Goal: Transaction & Acquisition: Purchase product/service

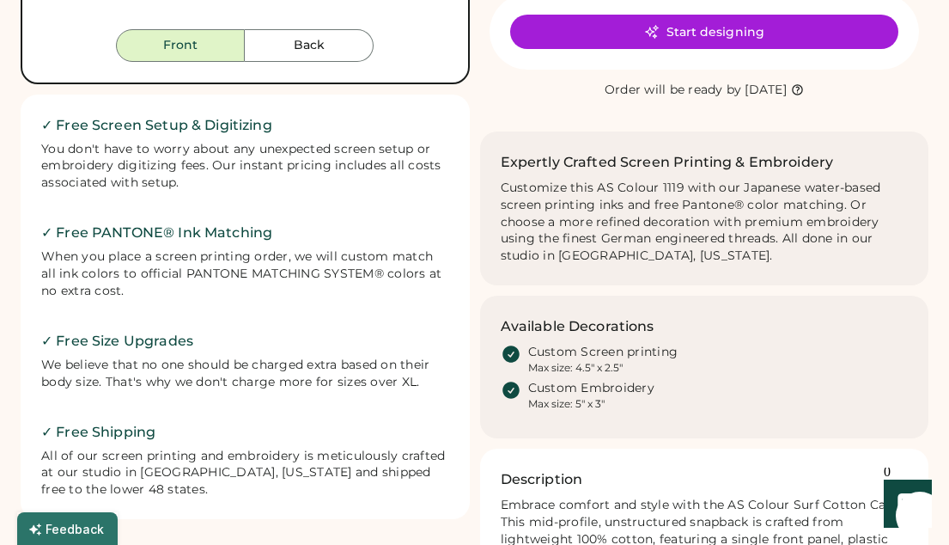
scroll to position [172, 0]
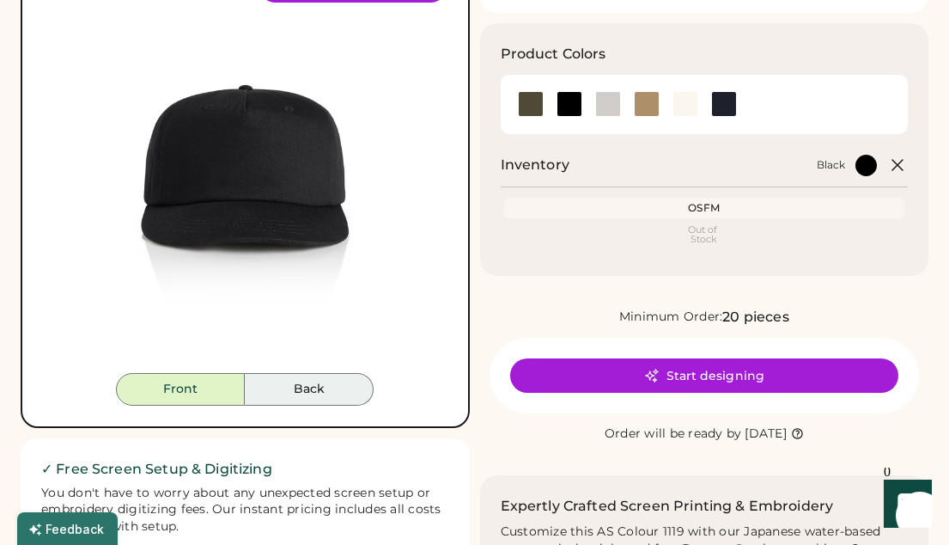
click at [329, 382] on button "Back" at bounding box center [309, 389] width 129 height 33
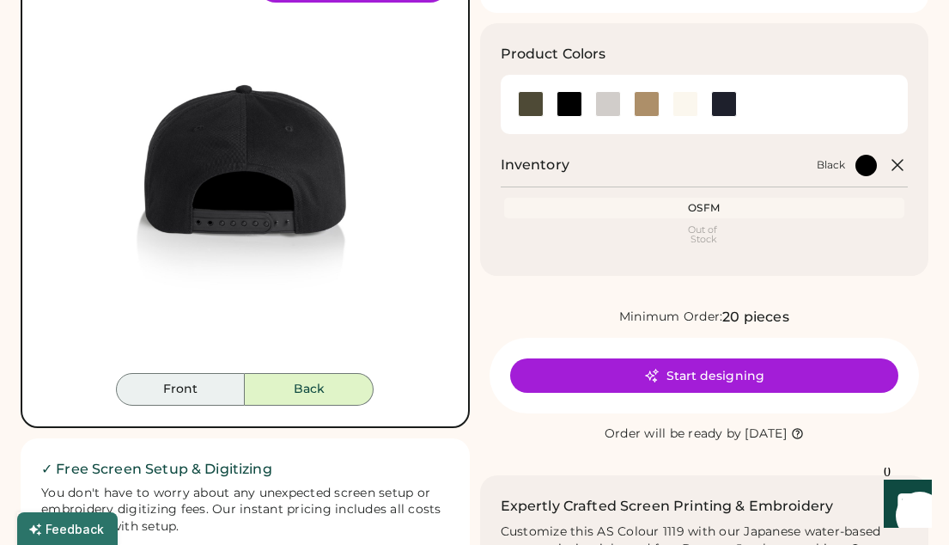
click at [192, 392] on button "Front" at bounding box center [180, 389] width 129 height 33
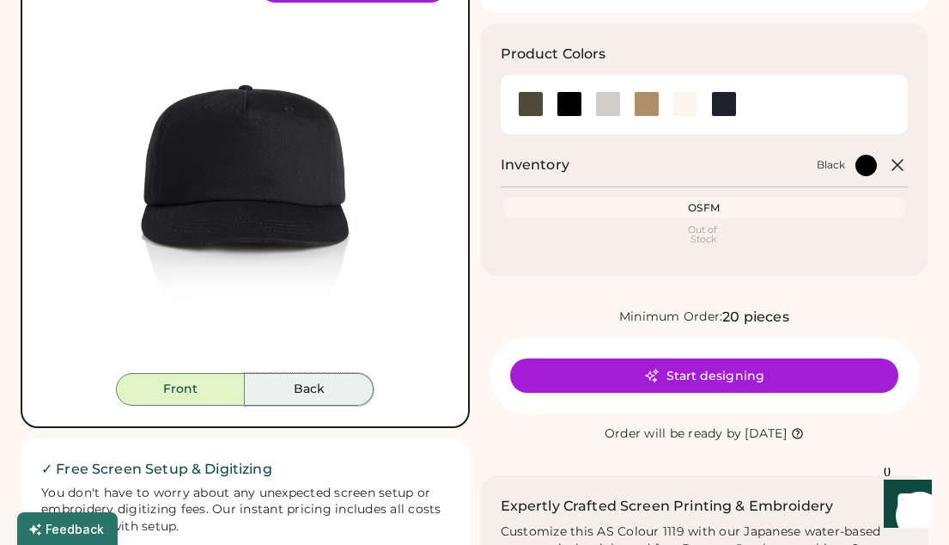
click at [332, 395] on button "Back" at bounding box center [309, 389] width 129 height 33
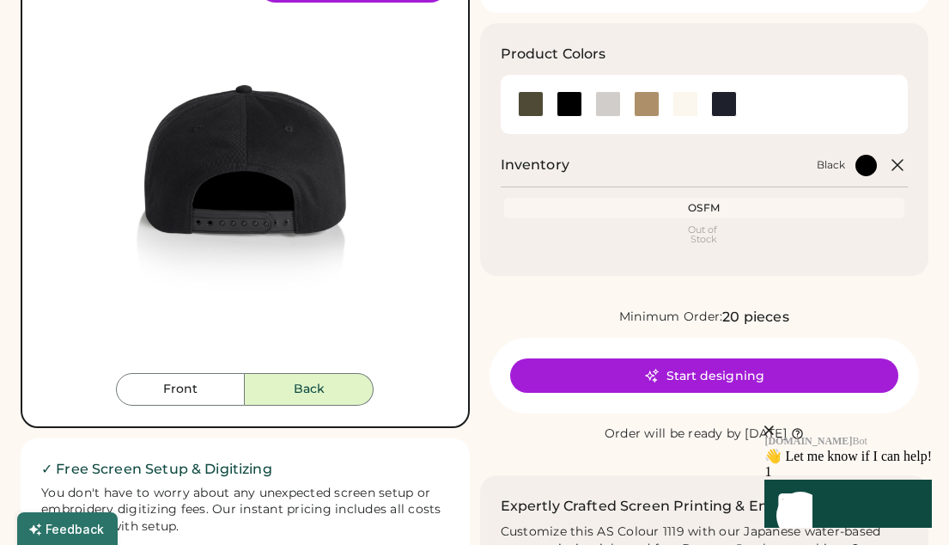
click at [178, 369] on img at bounding box center [245, 170] width 405 height 405
click at [217, 393] on button "Front" at bounding box center [180, 389] width 129 height 33
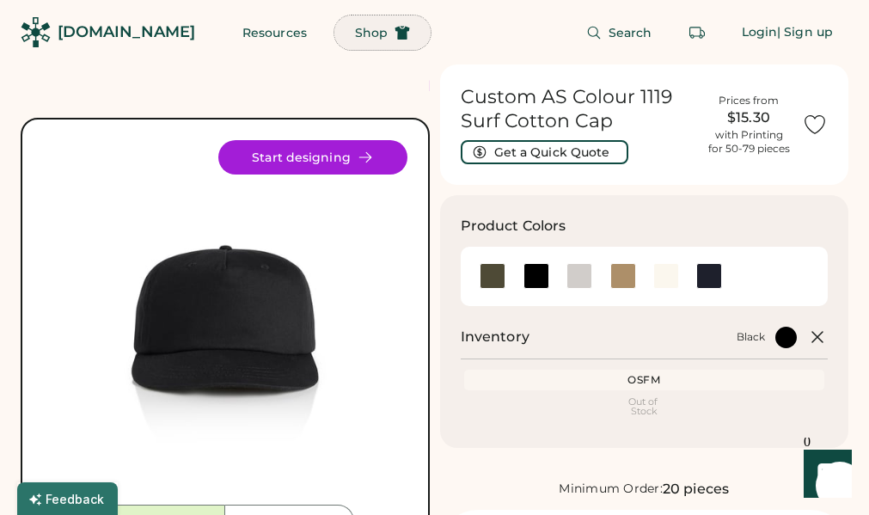
click at [355, 37] on span "Shop" at bounding box center [371, 33] width 33 height 12
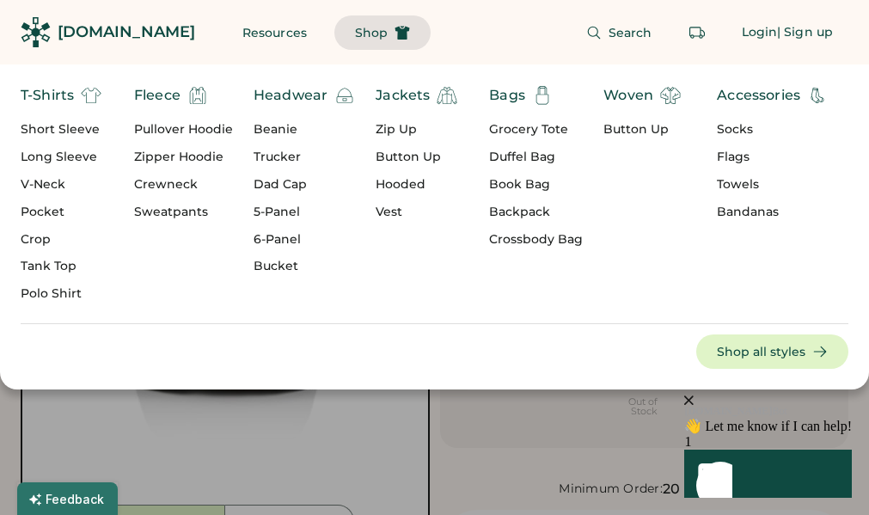
click at [276, 183] on div "Dad Cap" at bounding box center [303, 184] width 101 height 17
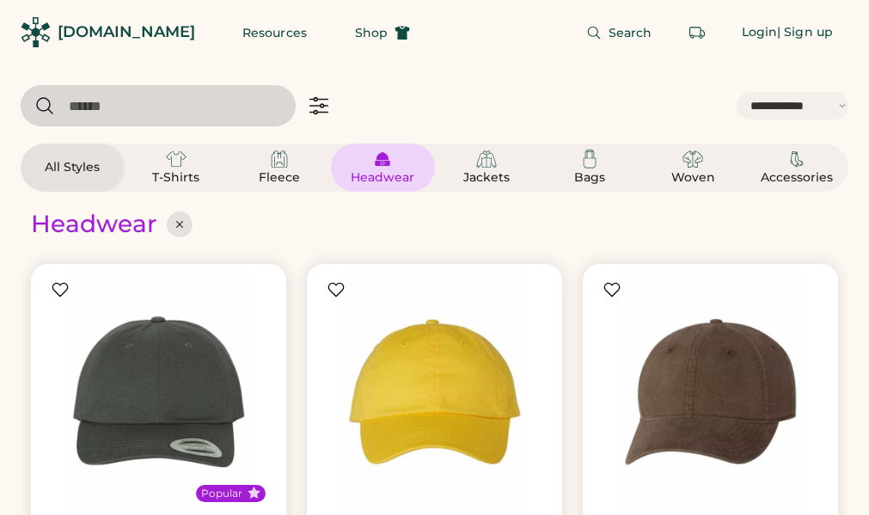
select select "*****"
select select "*"
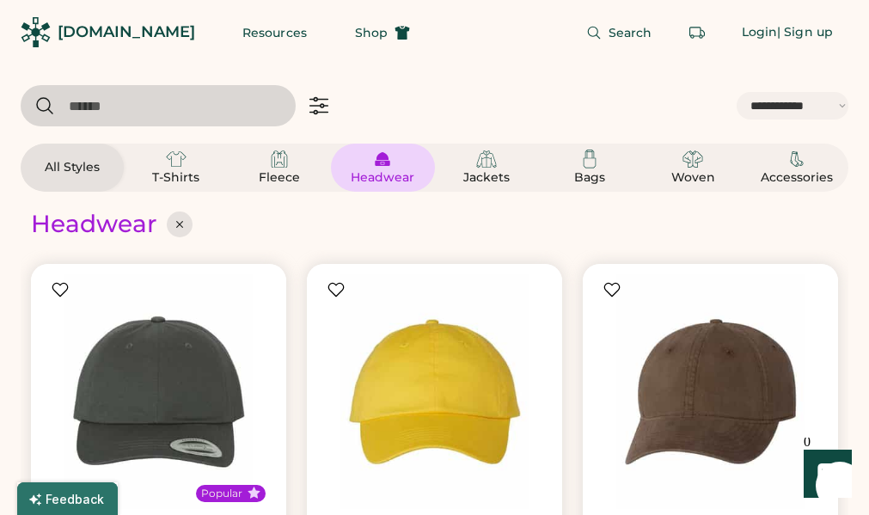
scroll to position [344, 0]
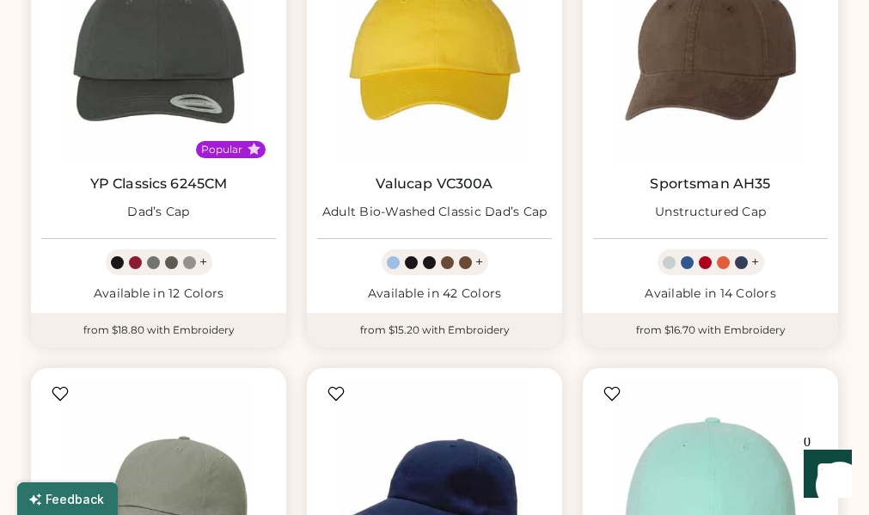
select select "*****"
select select "*"
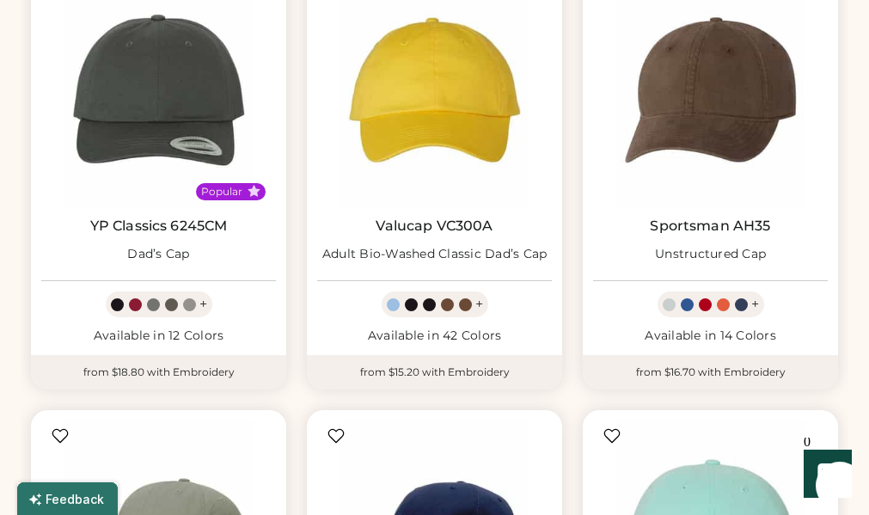
scroll to position [0, 0]
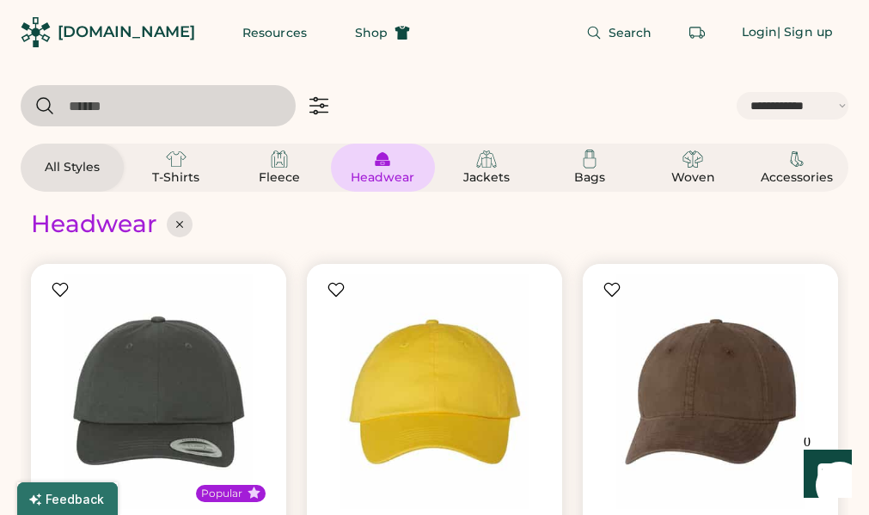
click at [412, 170] on div "Headwear" at bounding box center [382, 177] width 77 height 17
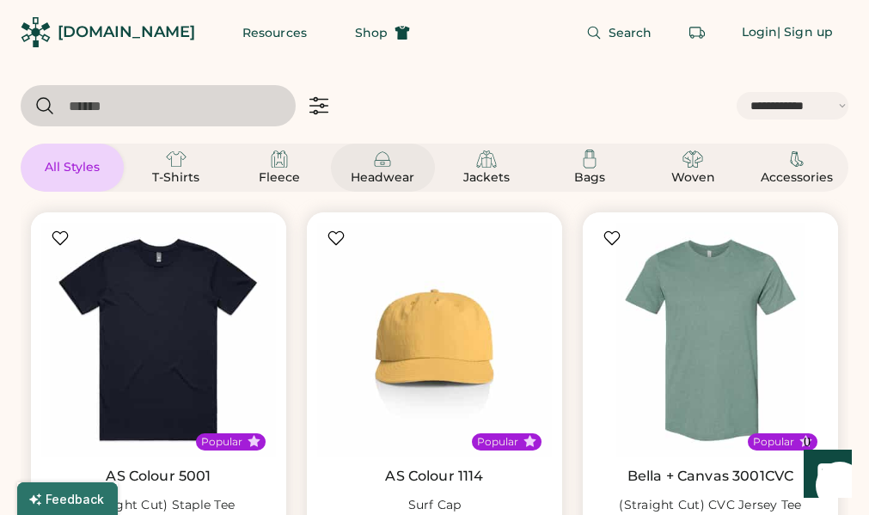
click at [395, 167] on div "Headwear" at bounding box center [382, 168] width 77 height 38
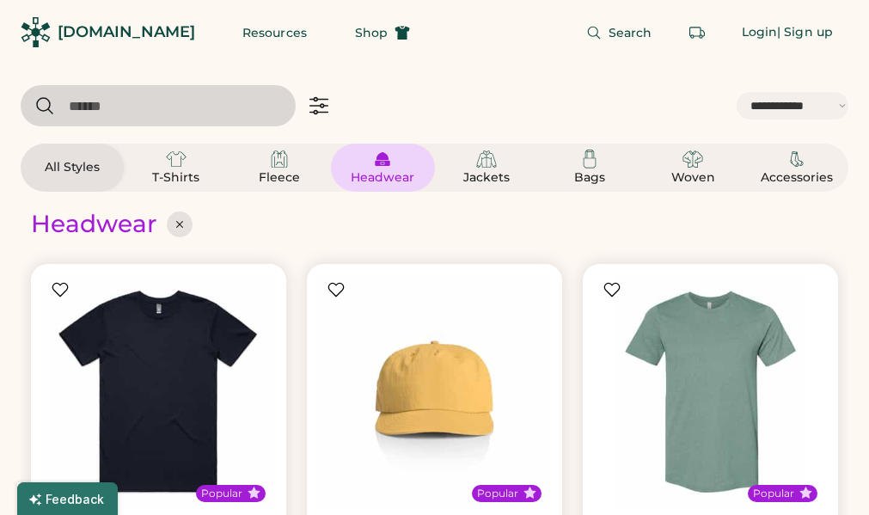
select select "*"
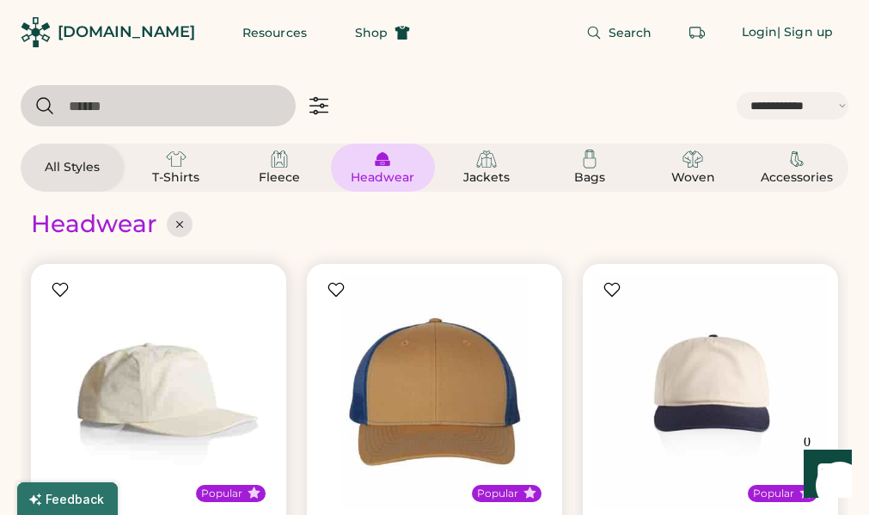
click at [182, 391] on img at bounding box center [158, 391] width 235 height 235
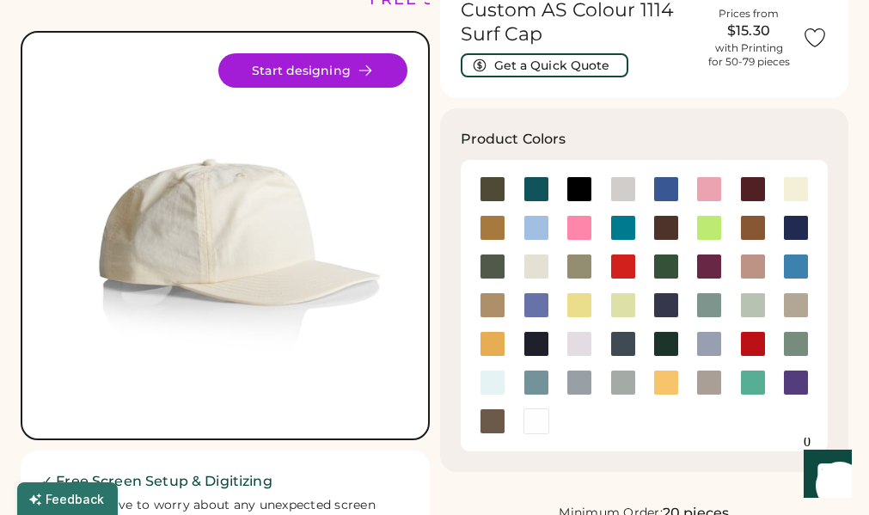
scroll to position [86, 0]
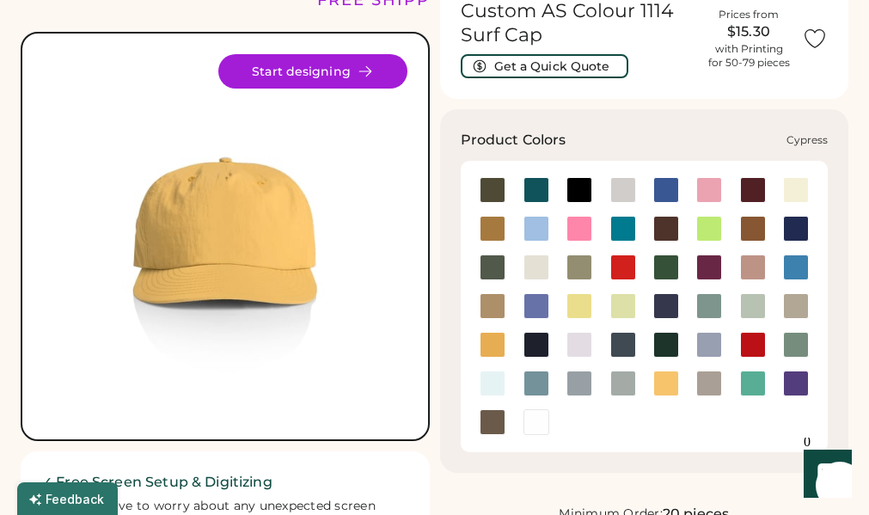
click at [485, 263] on div at bounding box center [492, 267] width 26 height 26
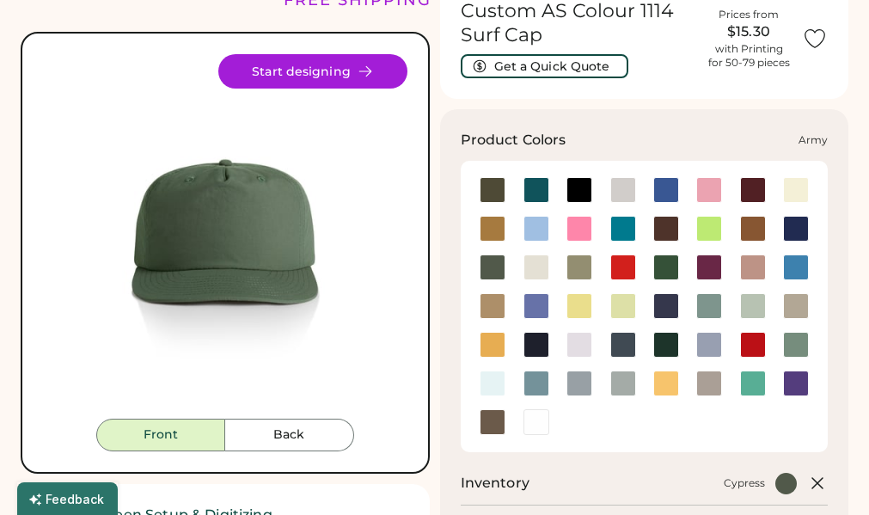
click at [499, 186] on div at bounding box center [492, 190] width 26 height 26
click at [572, 186] on div at bounding box center [579, 190] width 26 height 26
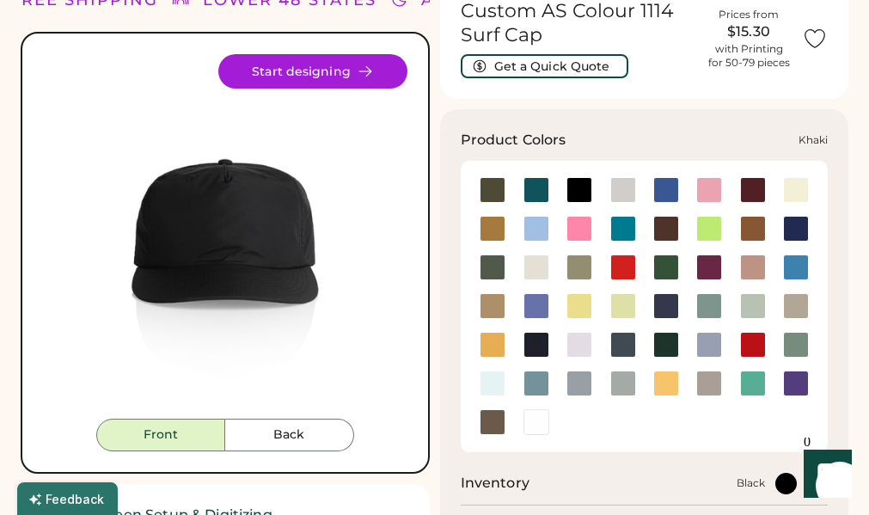
click at [492, 294] on div at bounding box center [492, 306] width 26 height 26
click at [527, 308] on div at bounding box center [536, 306] width 26 height 26
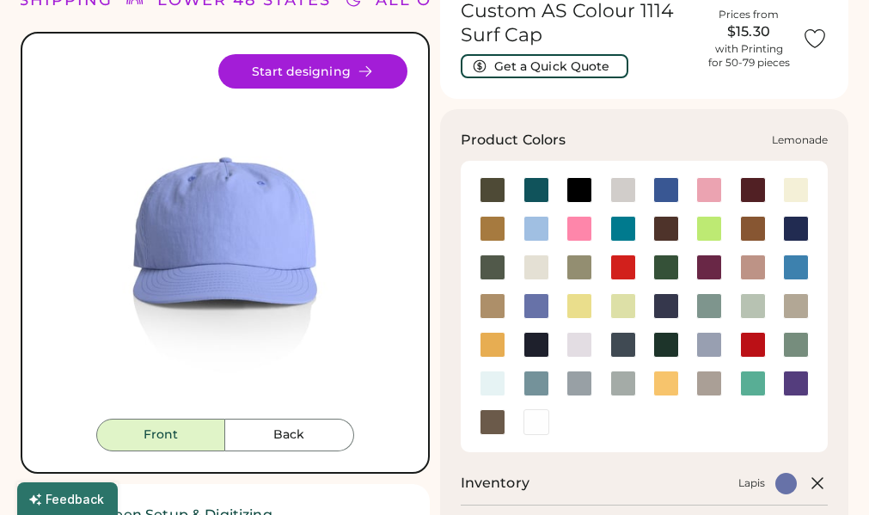
click at [562, 304] on div at bounding box center [578, 306] width 43 height 26
click at [491, 198] on div at bounding box center [492, 190] width 26 height 26
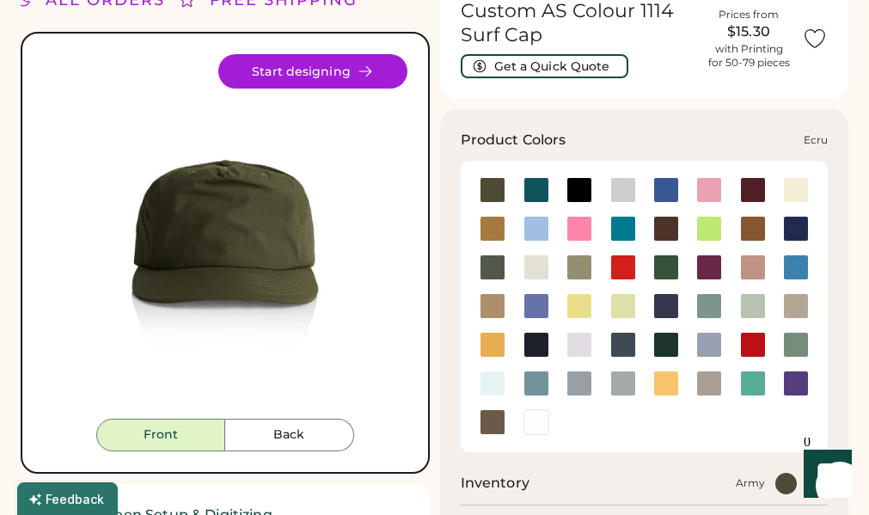
click at [537, 269] on div at bounding box center [536, 267] width 26 height 26
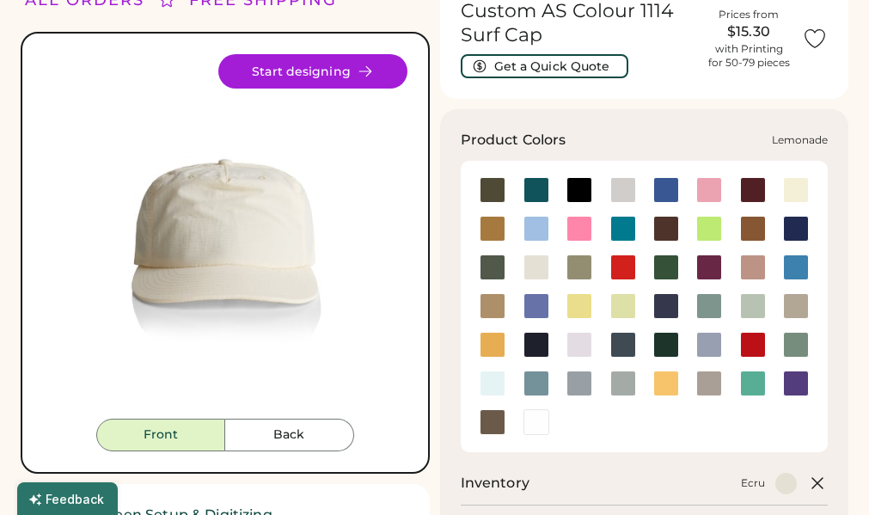
click at [578, 302] on div at bounding box center [579, 306] width 26 height 26
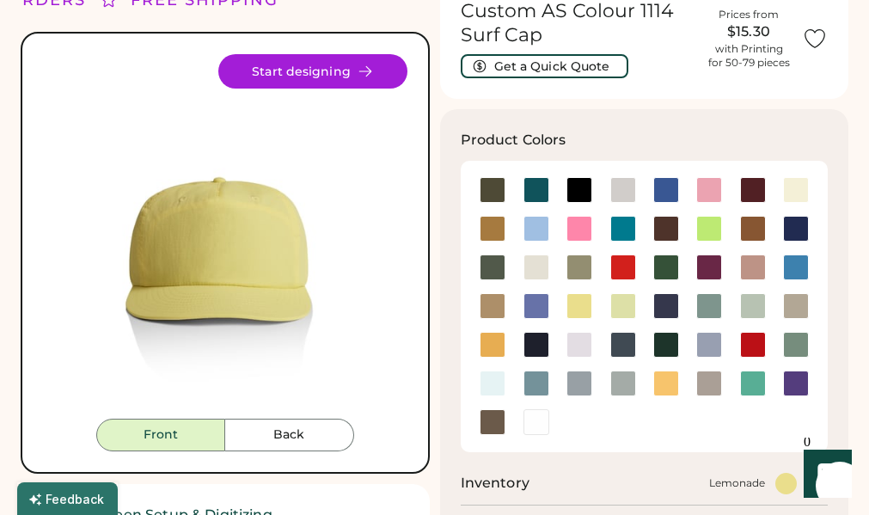
drag, startPoint x: 518, startPoint y: 442, endPoint x: 521, endPoint y: 430, distance: 12.3
click at [518, 441] on div at bounding box center [644, 306] width 368 height 291
click at [524, 424] on div at bounding box center [536, 422] width 26 height 26
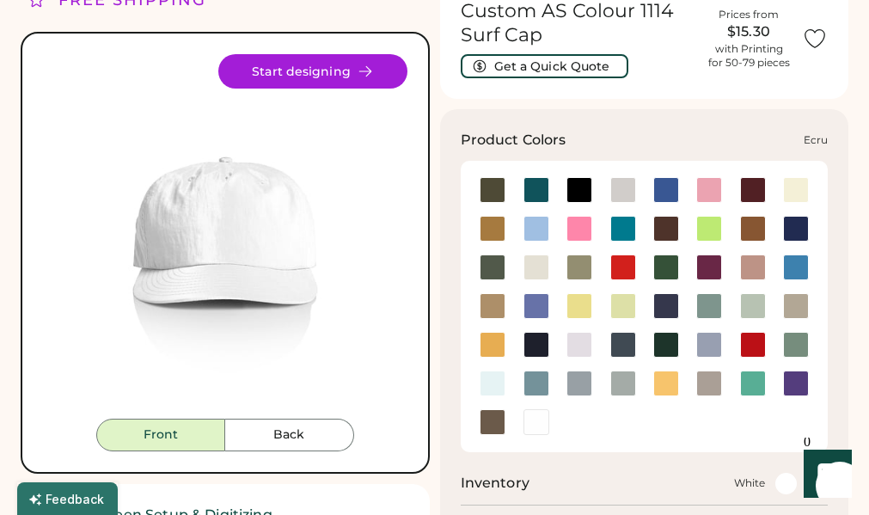
click at [533, 267] on div at bounding box center [536, 267] width 26 height 26
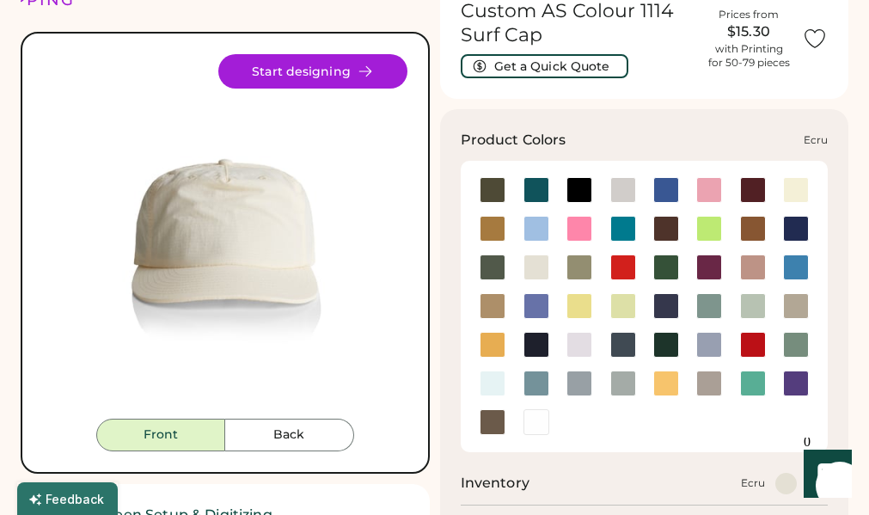
click at [539, 277] on div at bounding box center [536, 267] width 26 height 26
click at [758, 188] on div at bounding box center [753, 190] width 26 height 26
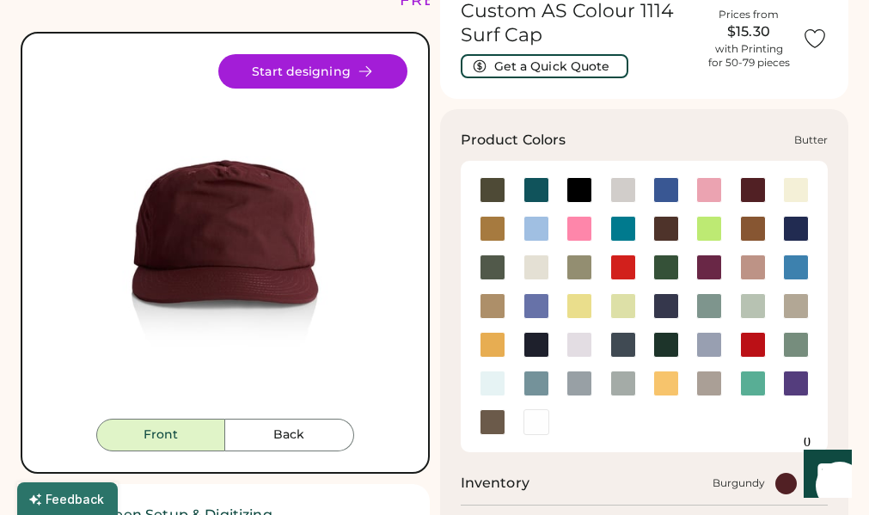
click at [802, 194] on div at bounding box center [796, 190] width 26 height 26
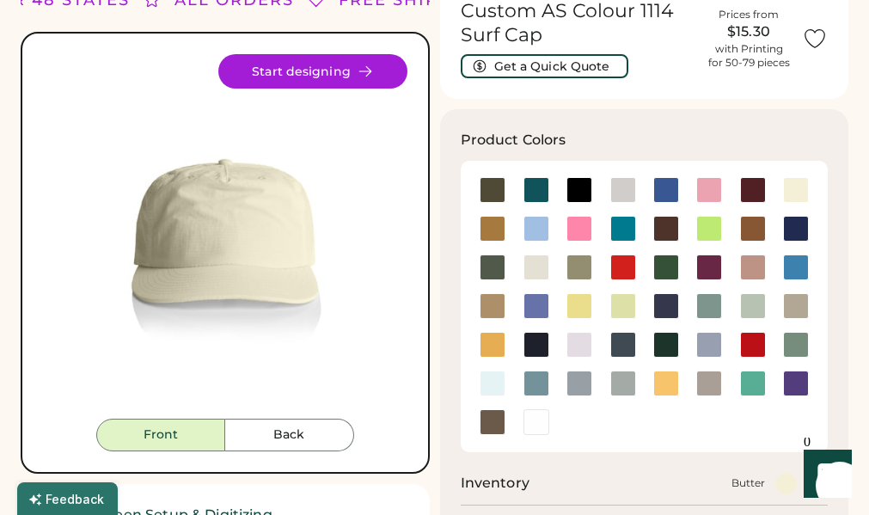
click at [230, 218] on img at bounding box center [225, 236] width 364 height 364
click at [497, 195] on div at bounding box center [492, 190] width 26 height 26
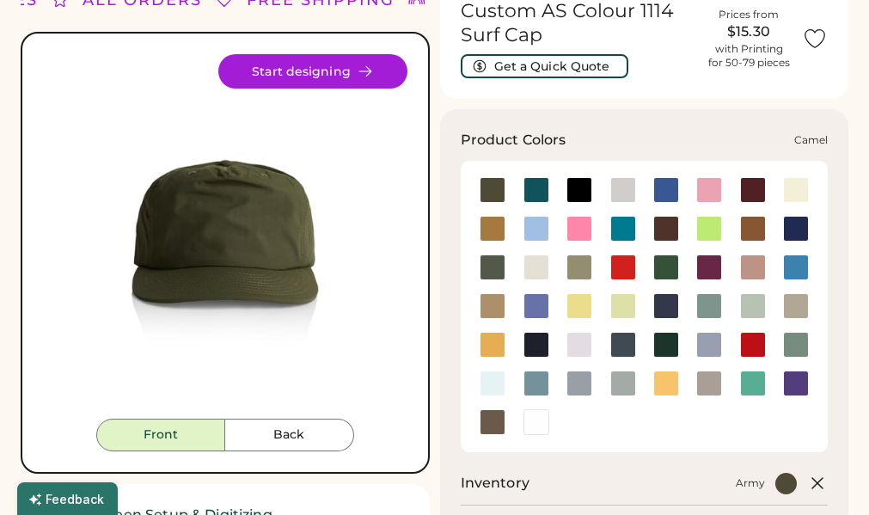
click at [500, 242] on div at bounding box center [492, 229] width 43 height 39
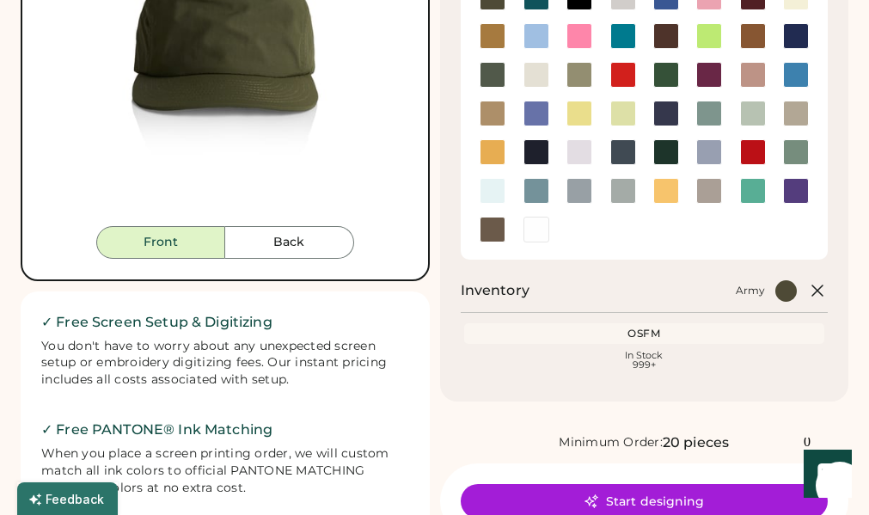
scroll to position [258, 0]
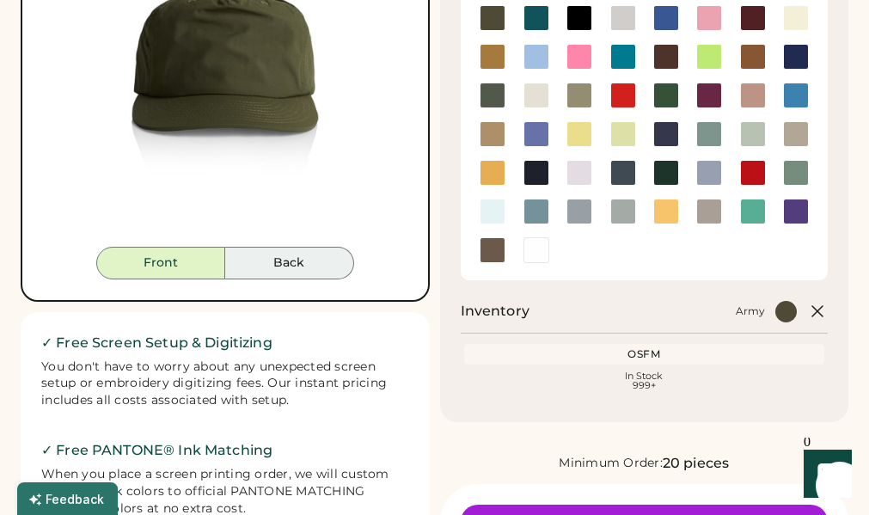
click at [321, 260] on button "Back" at bounding box center [289, 263] width 129 height 33
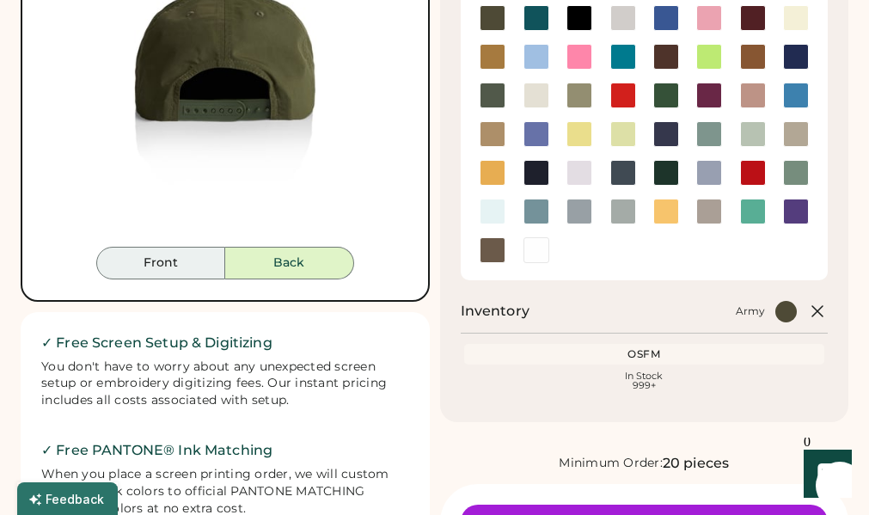
click at [177, 245] on img at bounding box center [225, 64] width 364 height 364
click at [178, 265] on button "Front" at bounding box center [160, 263] width 129 height 33
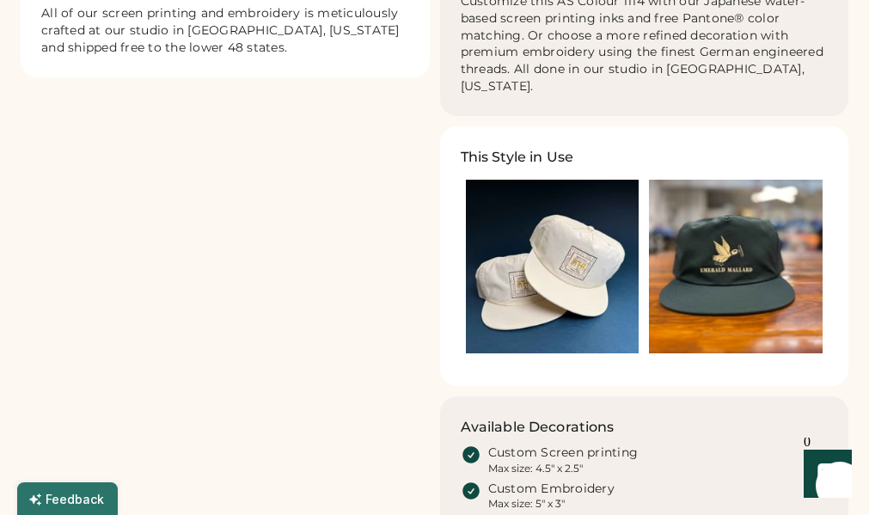
scroll to position [773, 0]
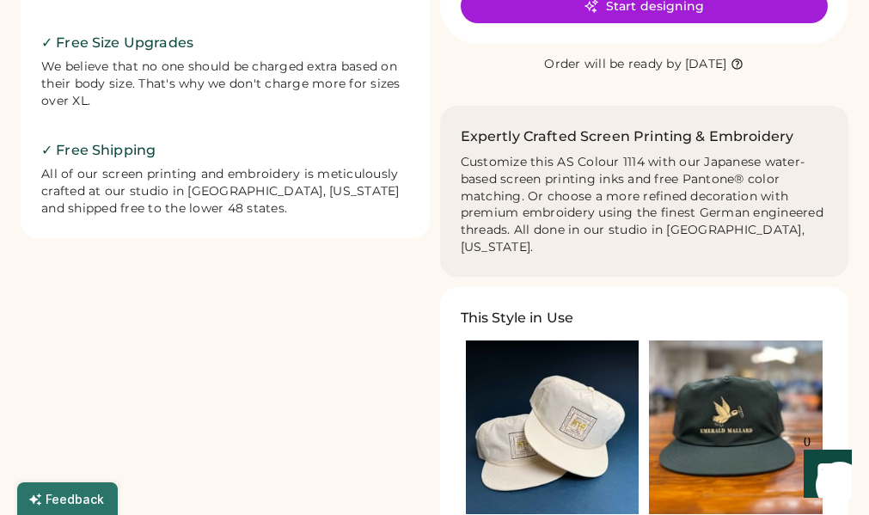
click at [748, 411] on img at bounding box center [736, 427] width 174 height 174
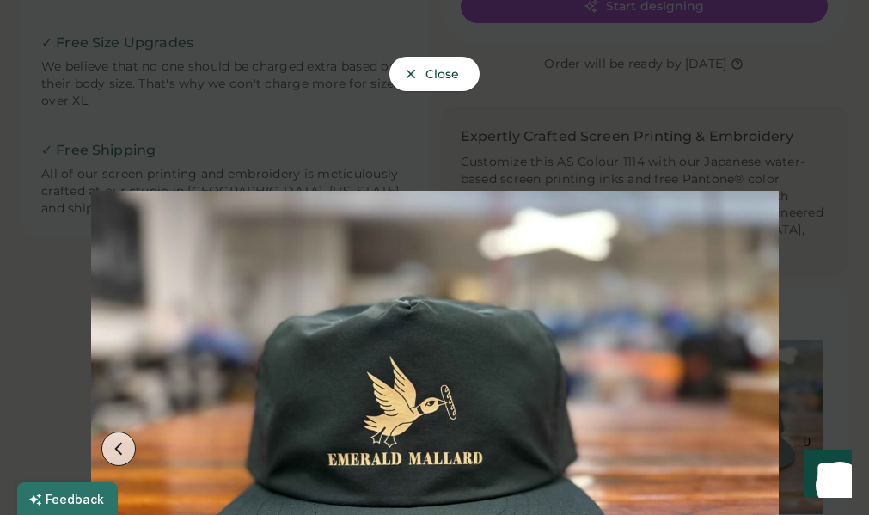
click at [848, 145] on div at bounding box center [434, 257] width 869 height 515
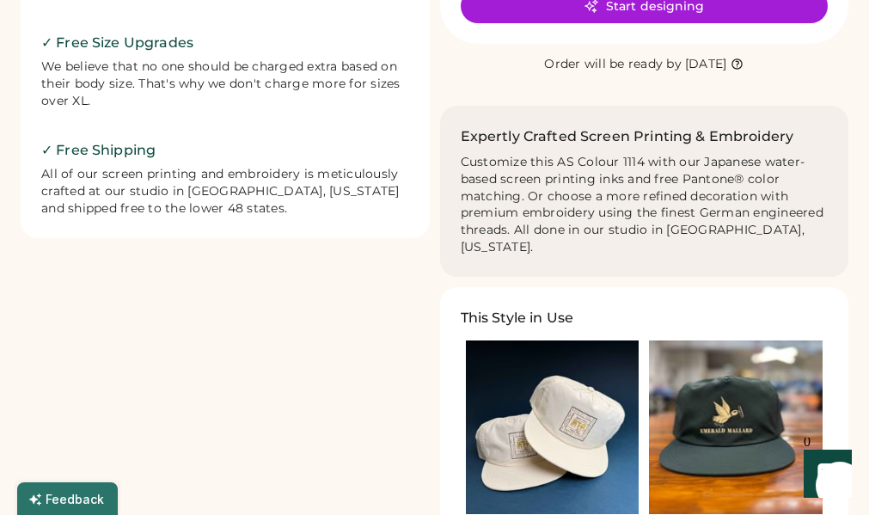
click at [528, 385] on img at bounding box center [553, 427] width 174 height 174
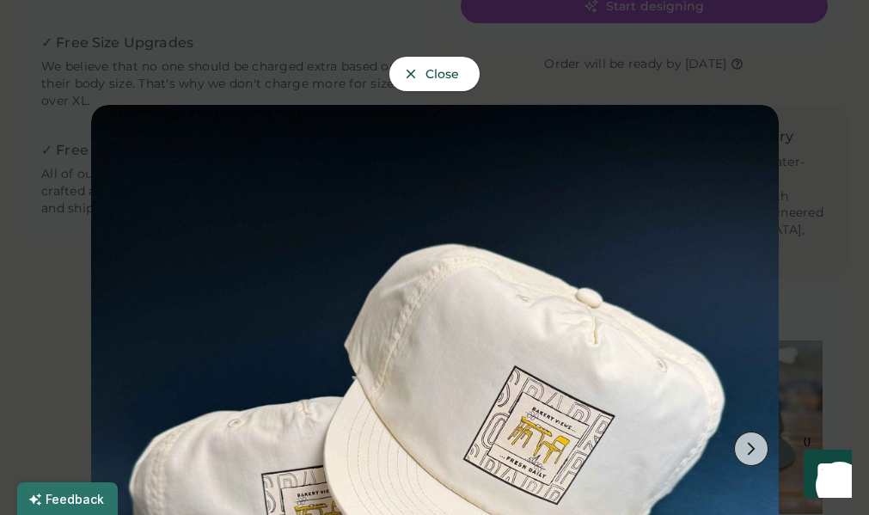
click at [809, 76] on div at bounding box center [434, 257] width 869 height 515
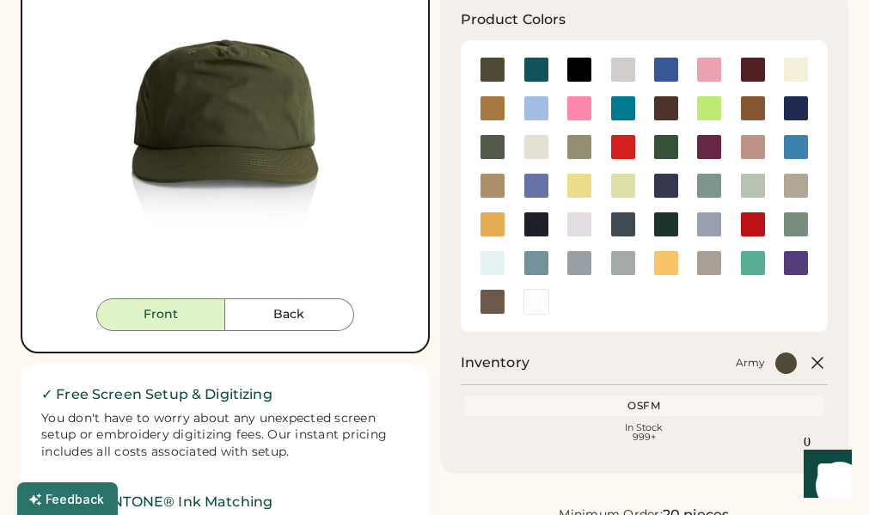
scroll to position [34, 0]
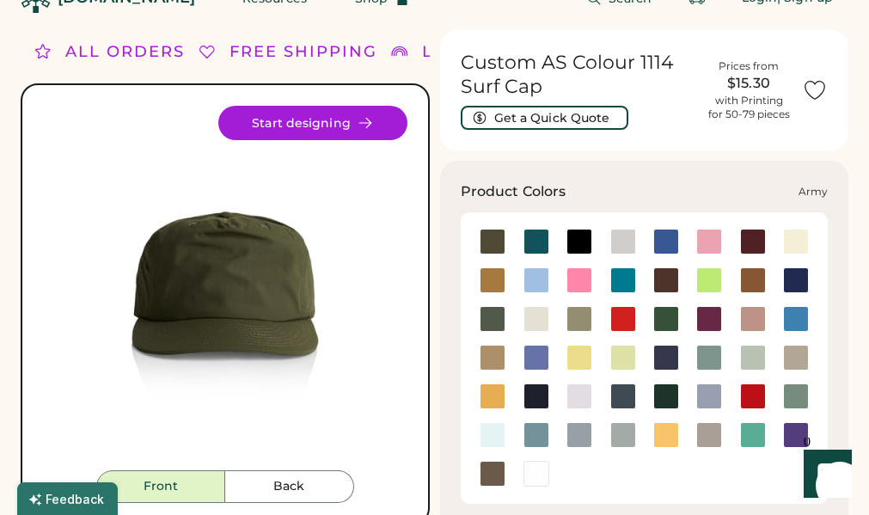
click at [494, 243] on div at bounding box center [492, 242] width 26 height 26
click at [538, 245] on div at bounding box center [536, 242] width 26 height 26
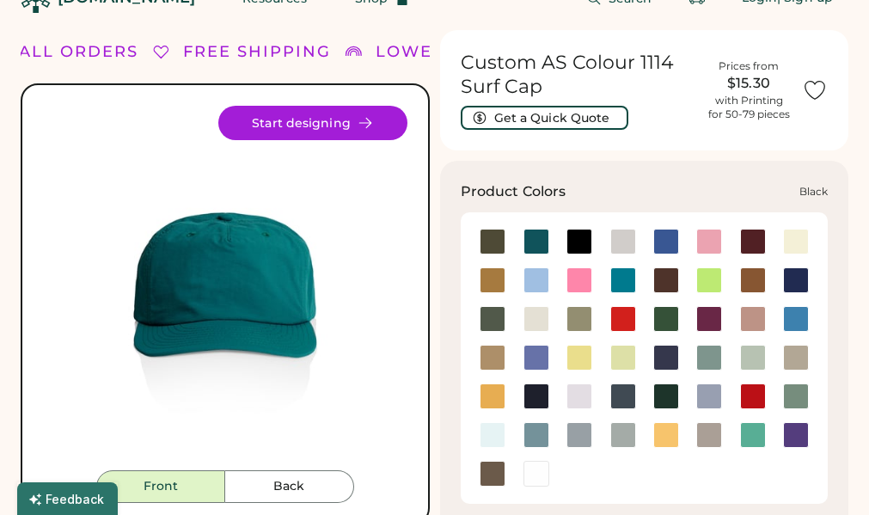
click at [588, 239] on div at bounding box center [579, 242] width 26 height 26
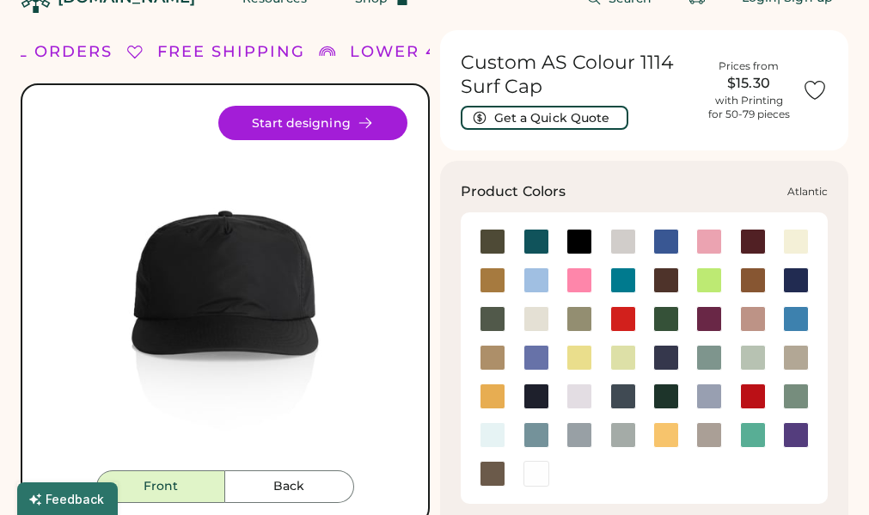
click at [536, 247] on div at bounding box center [536, 242] width 26 height 26
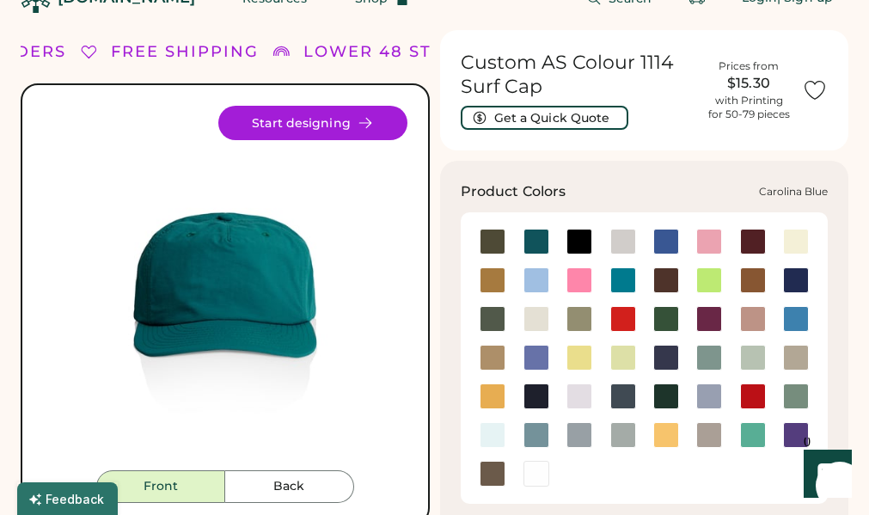
click at [526, 283] on div at bounding box center [536, 280] width 26 height 26
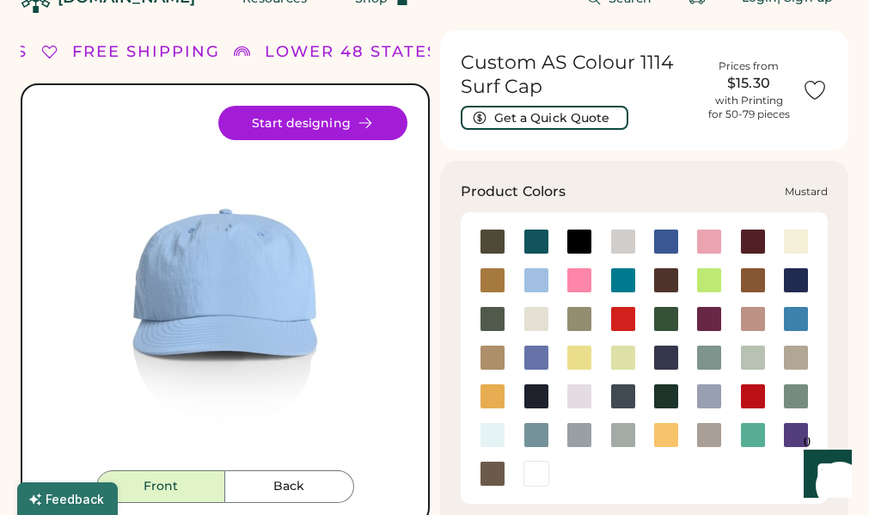
click at [492, 395] on div at bounding box center [492, 396] width 26 height 26
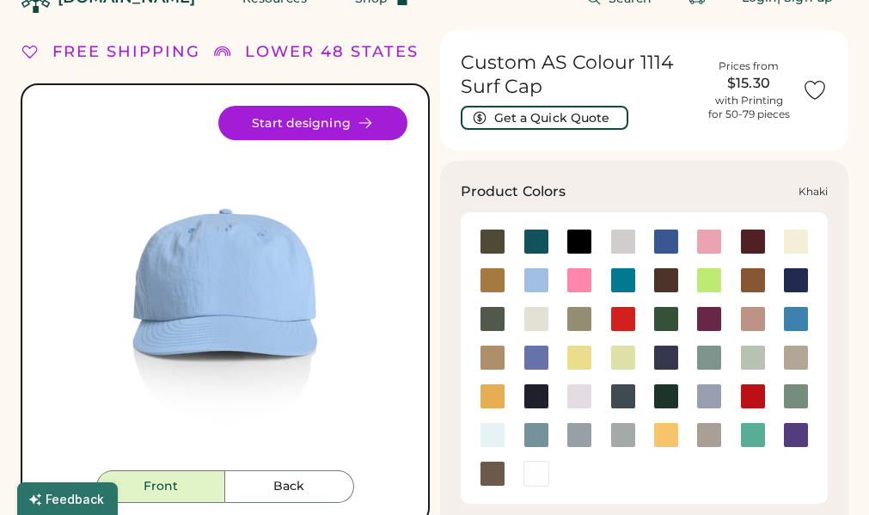
click at [494, 360] on div at bounding box center [492, 357] width 26 height 26
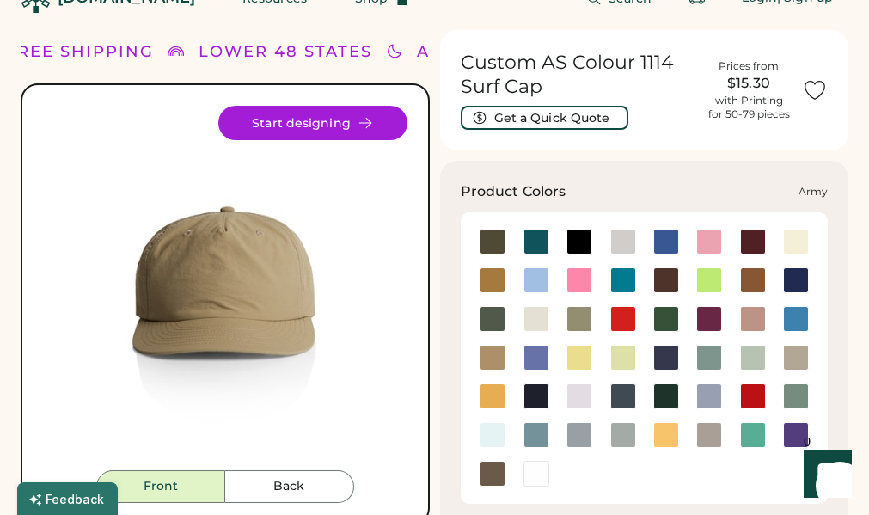
click at [502, 243] on div at bounding box center [492, 242] width 26 height 26
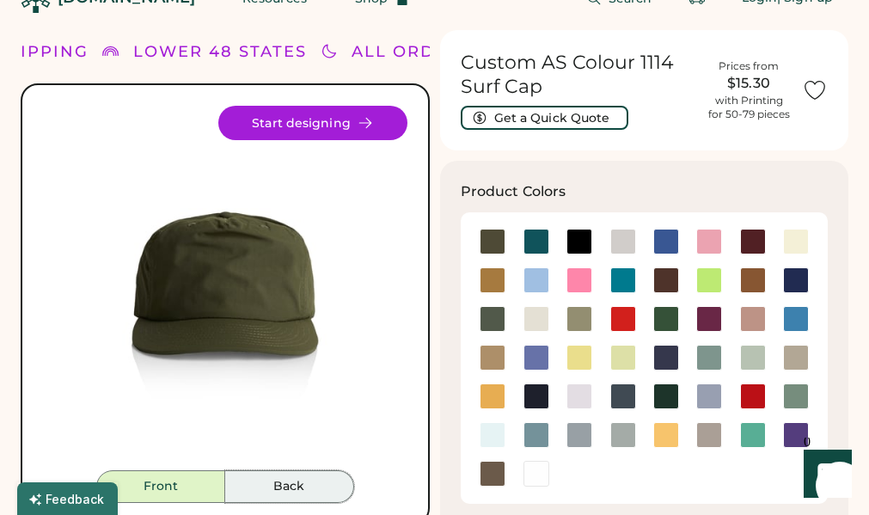
click at [268, 472] on button "Back" at bounding box center [289, 486] width 129 height 33
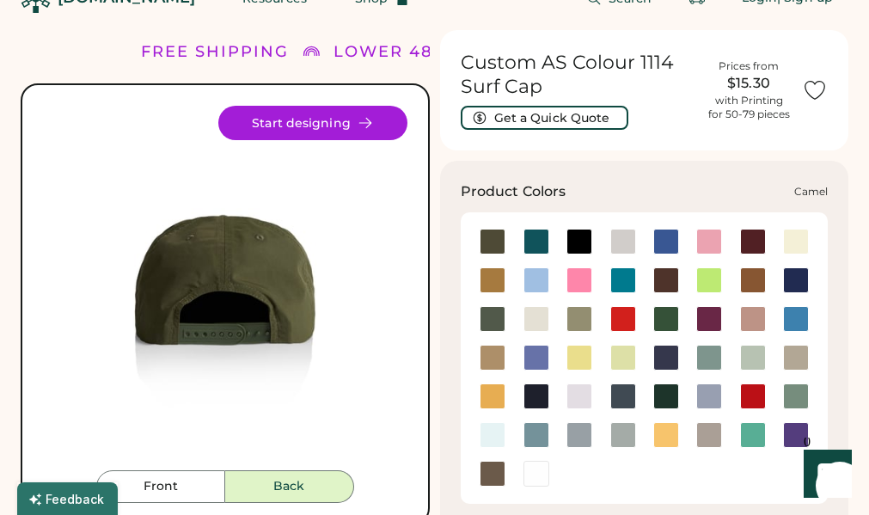
click at [494, 273] on div at bounding box center [492, 280] width 26 height 26
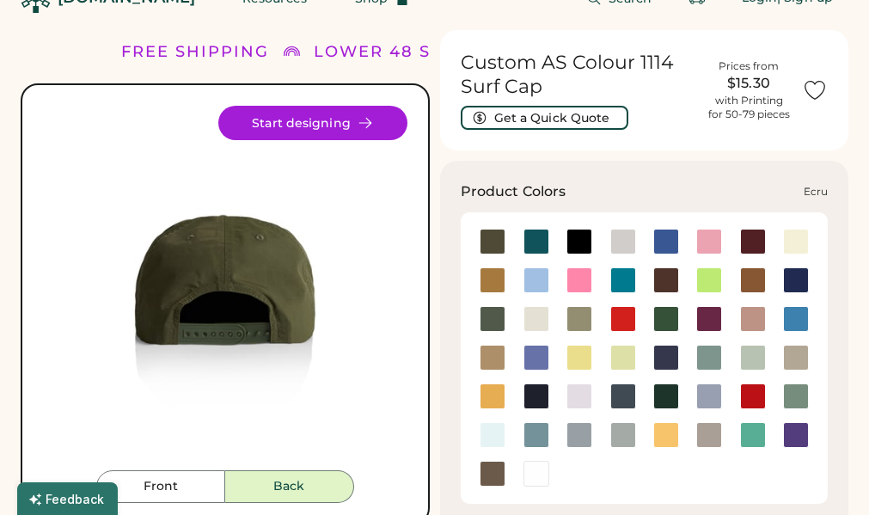
click at [535, 320] on div at bounding box center [536, 319] width 26 height 26
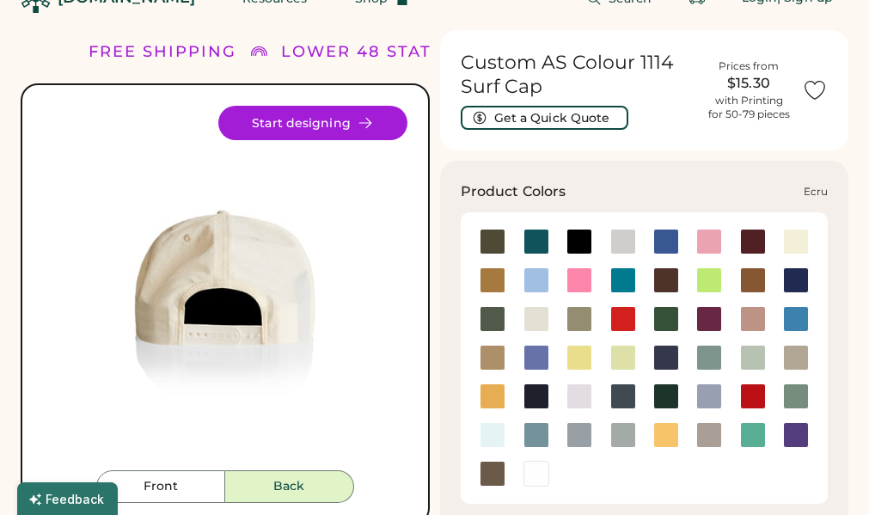
click at [539, 307] on div at bounding box center [536, 319] width 26 height 26
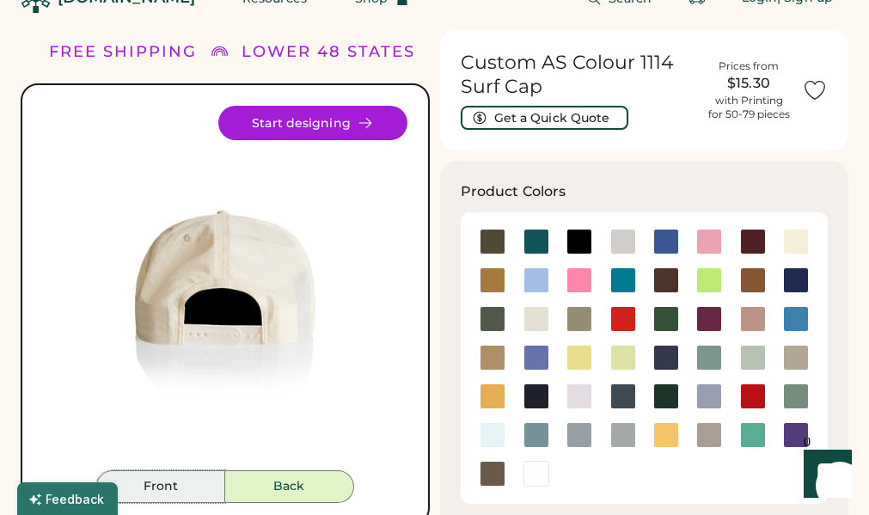
click at [167, 484] on button "Front" at bounding box center [160, 486] width 129 height 33
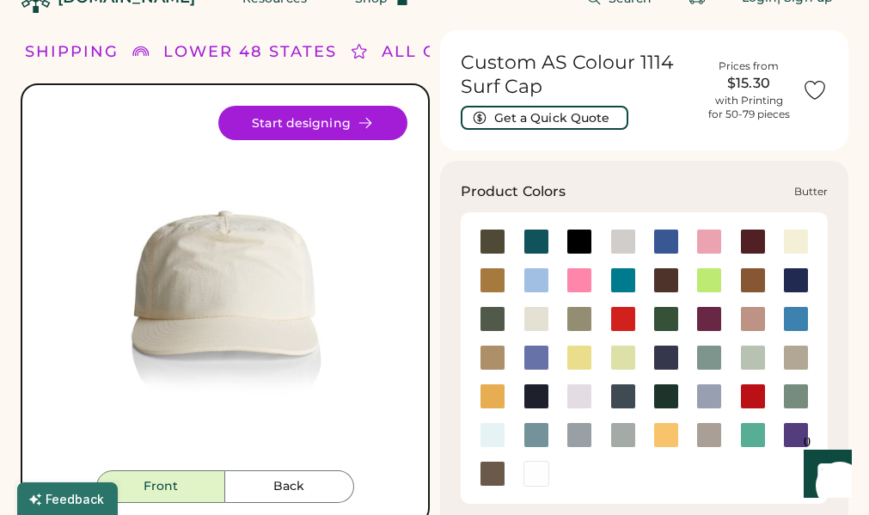
click at [790, 244] on div at bounding box center [796, 242] width 26 height 26
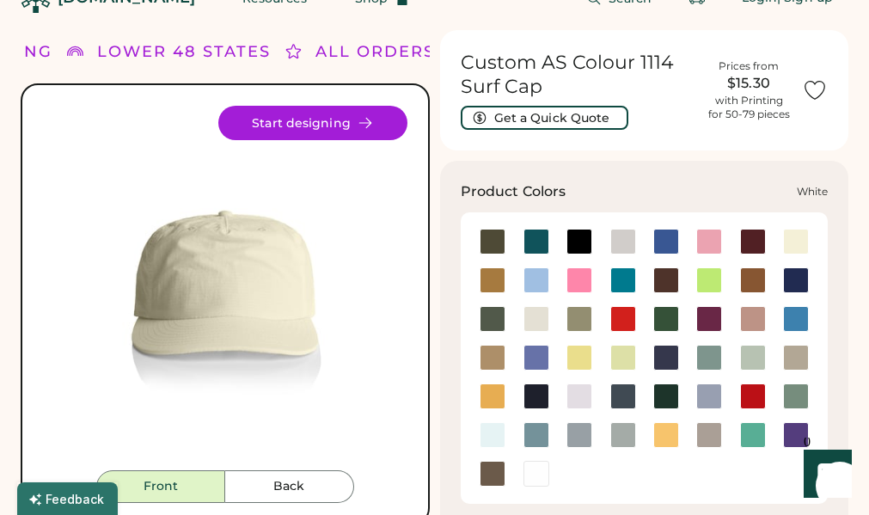
click at [538, 474] on div at bounding box center [536, 473] width 26 height 26
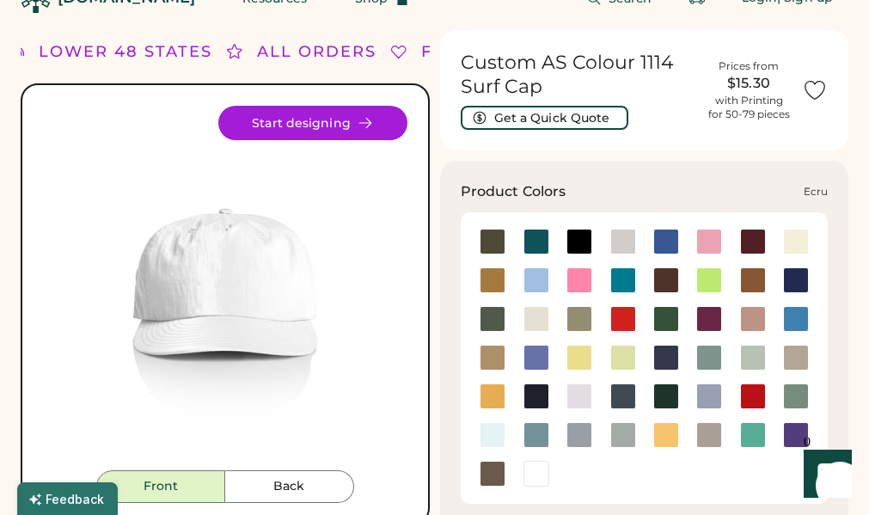
click at [543, 318] on div at bounding box center [536, 319] width 26 height 26
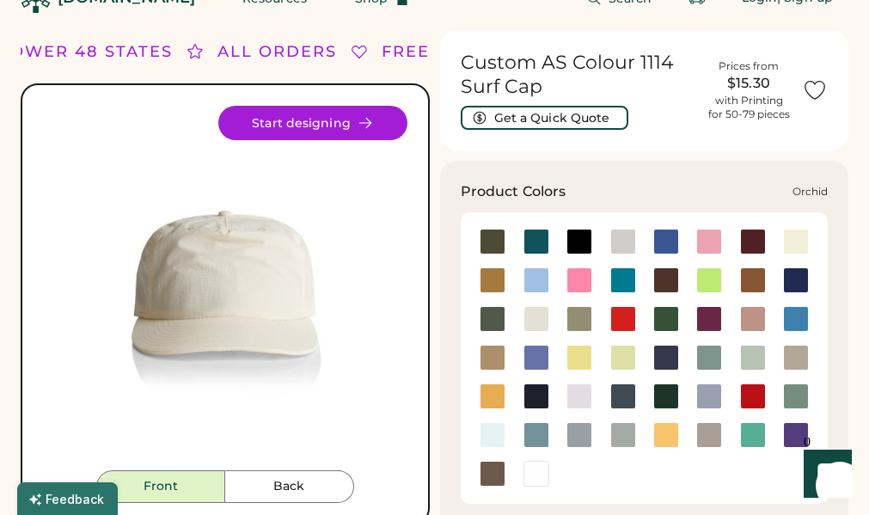
click at [578, 398] on div at bounding box center [579, 396] width 26 height 26
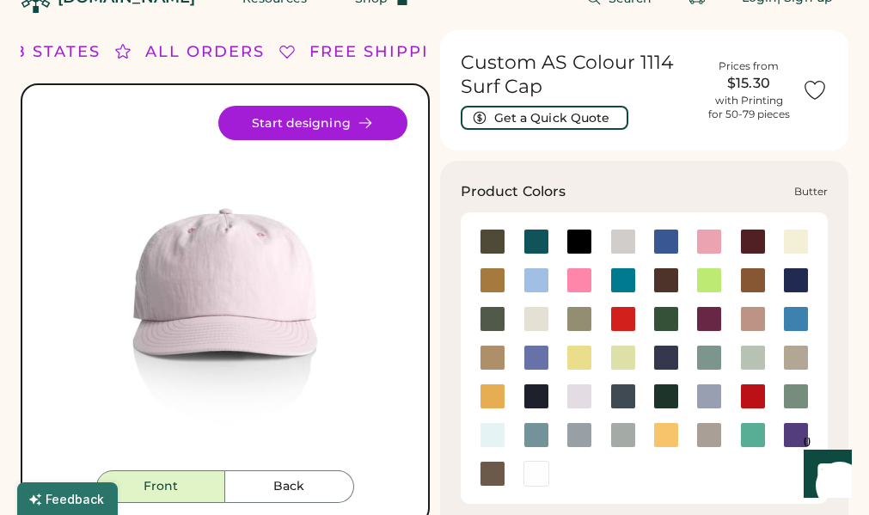
click at [787, 241] on div at bounding box center [796, 242] width 26 height 26
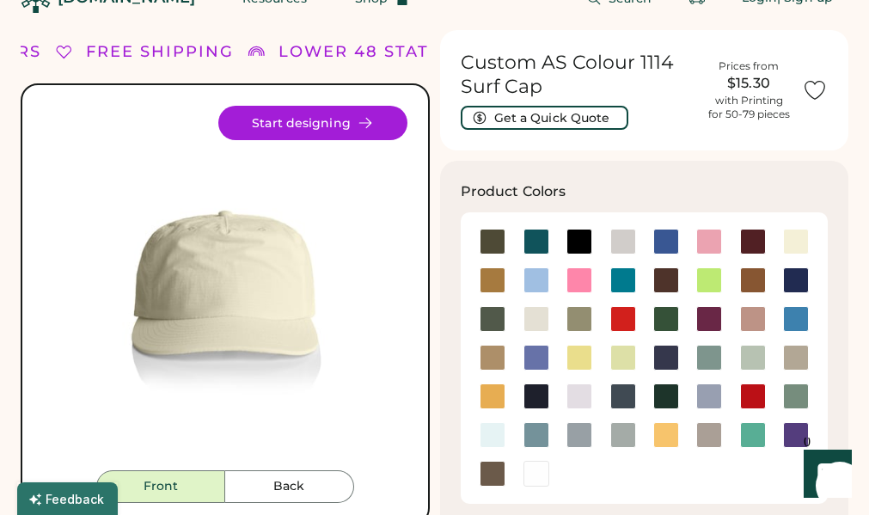
click at [182, 280] on img at bounding box center [225, 288] width 364 height 364
click at [186, 276] on img at bounding box center [225, 288] width 364 height 364
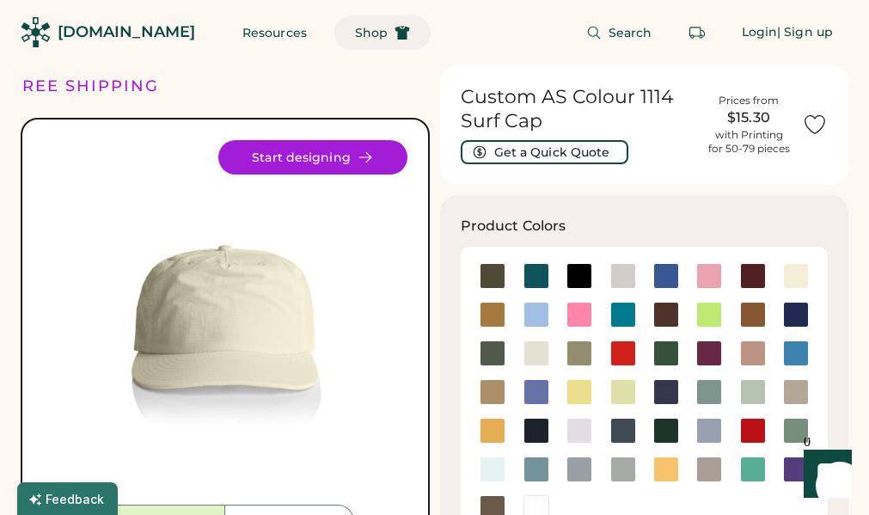
click at [352, 25] on button "Shop" at bounding box center [382, 32] width 96 height 34
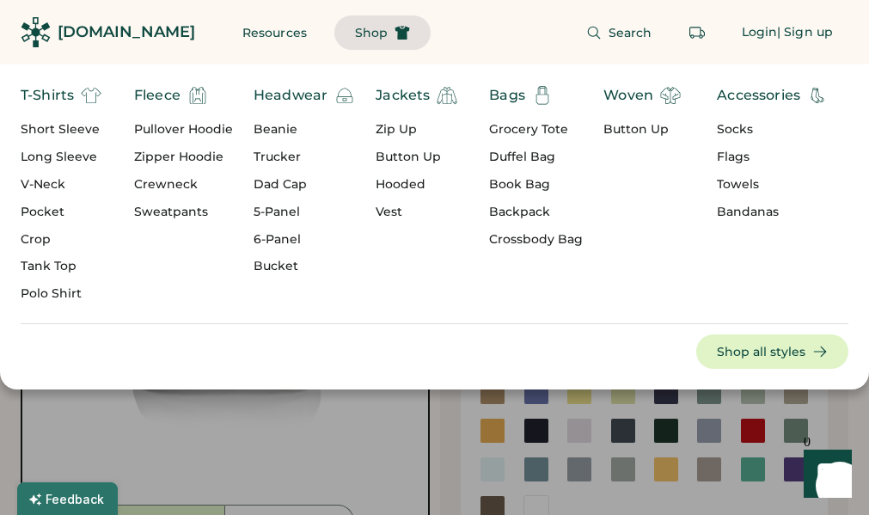
click at [44, 242] on div "Crop" at bounding box center [61, 239] width 81 height 17
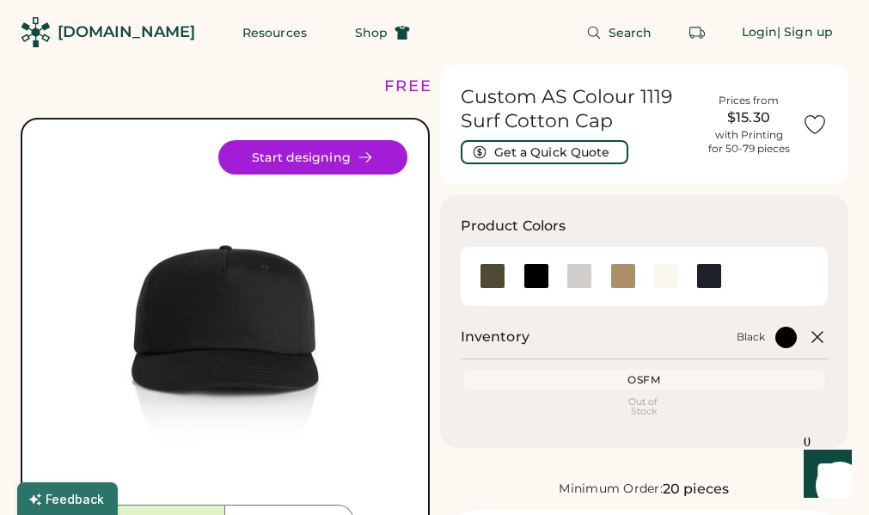
click at [485, 308] on div "Product Colors Inventory Black OSFM Loading Inventory Out of Stock" at bounding box center [644, 321] width 409 height 253
click at [428, 319] on div "Front Back Start designing" at bounding box center [225, 339] width 409 height 442
click at [379, 324] on img at bounding box center [225, 322] width 364 height 364
click at [236, 334] on img at bounding box center [225, 322] width 364 height 364
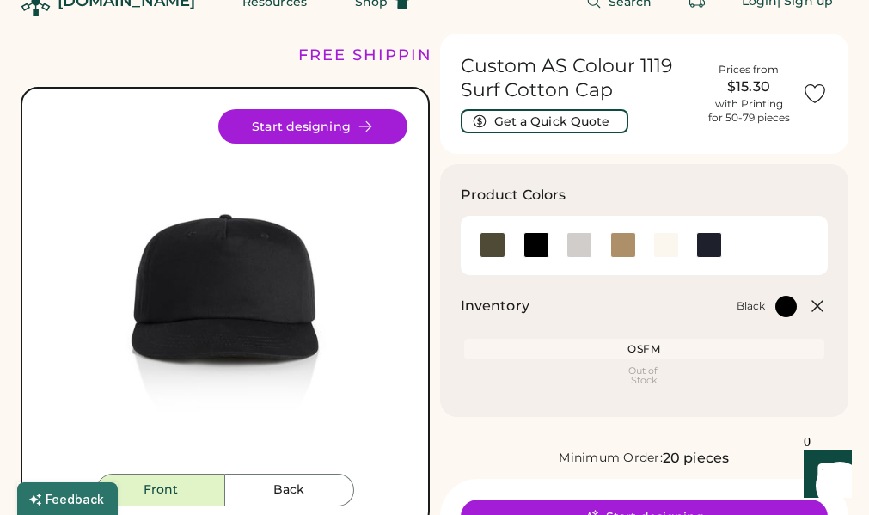
scroll to position [172, 0]
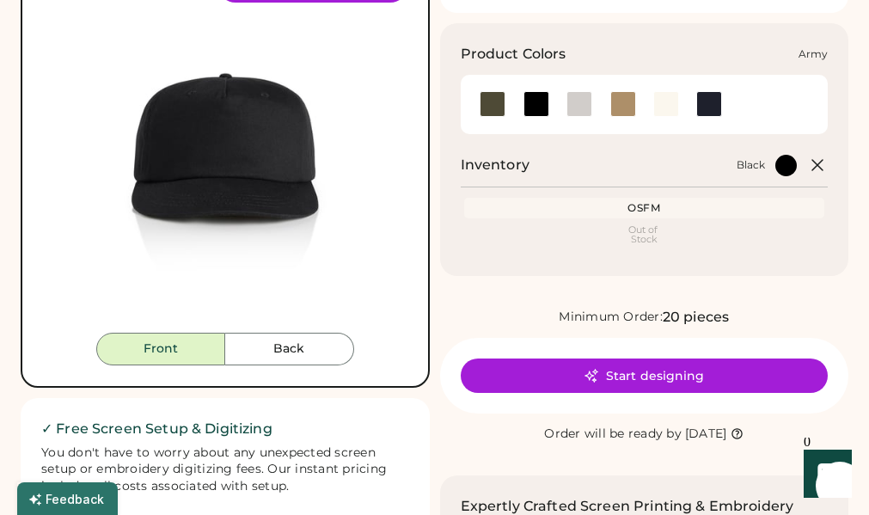
click at [485, 104] on div at bounding box center [492, 104] width 26 height 26
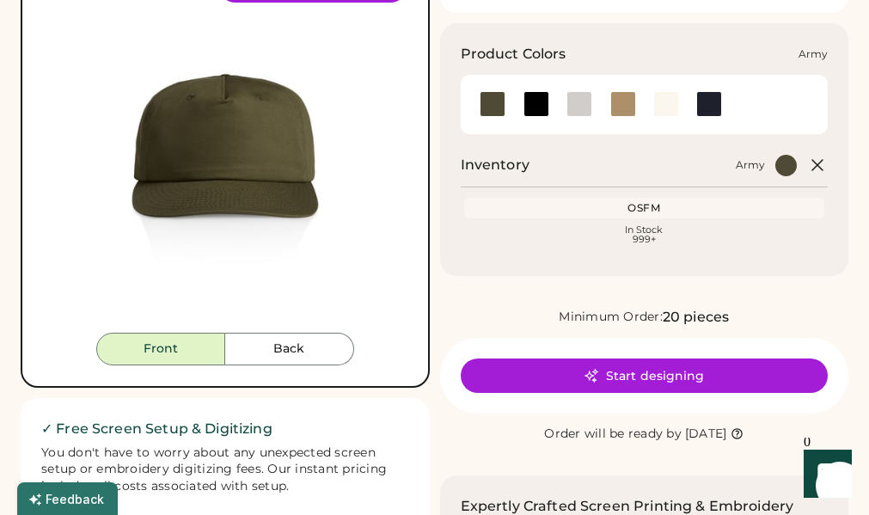
click at [502, 106] on div at bounding box center [492, 104] width 26 height 26
click at [532, 107] on div at bounding box center [536, 104] width 26 height 26
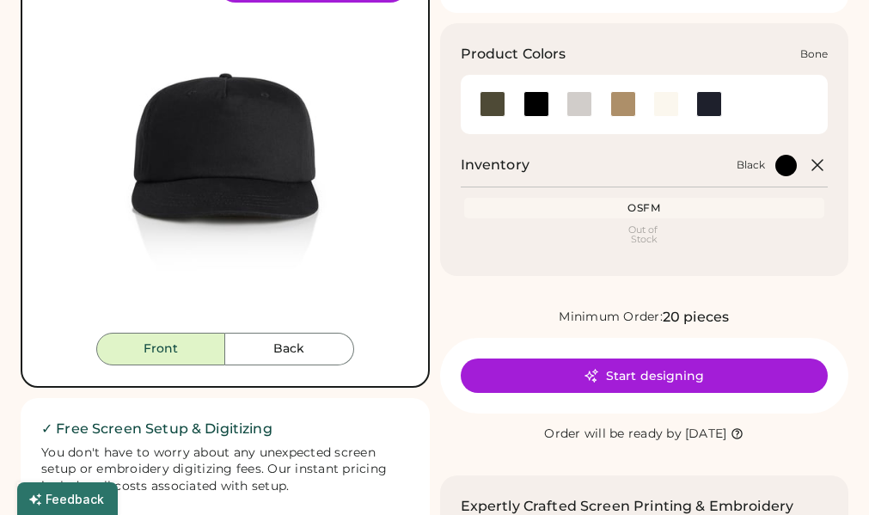
click at [574, 108] on div at bounding box center [579, 104] width 26 height 26
click at [604, 107] on div at bounding box center [621, 104] width 43 height 26
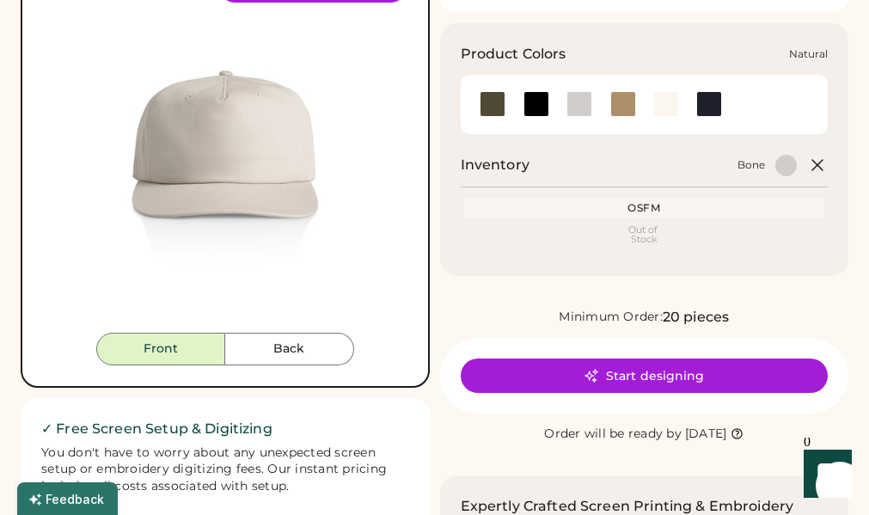
click at [651, 110] on div at bounding box center [664, 104] width 43 height 26
click at [664, 109] on div at bounding box center [666, 104] width 26 height 26
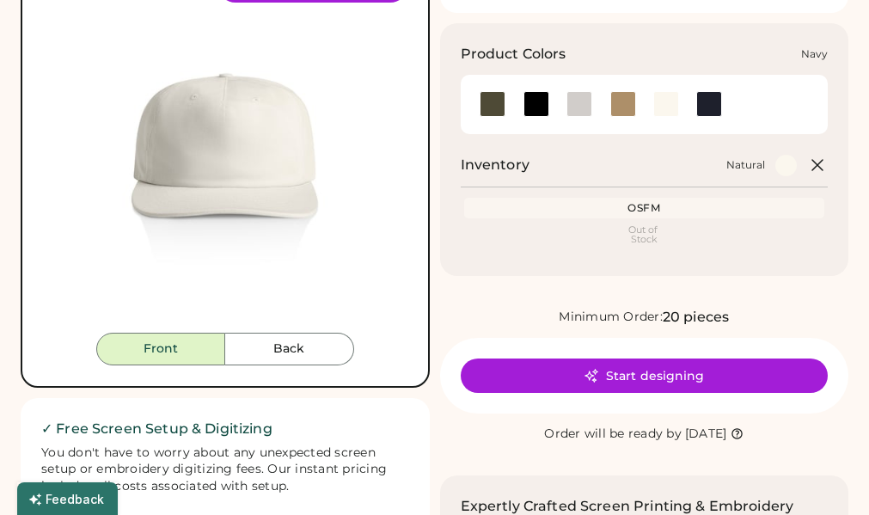
click at [717, 113] on div at bounding box center [709, 104] width 26 height 26
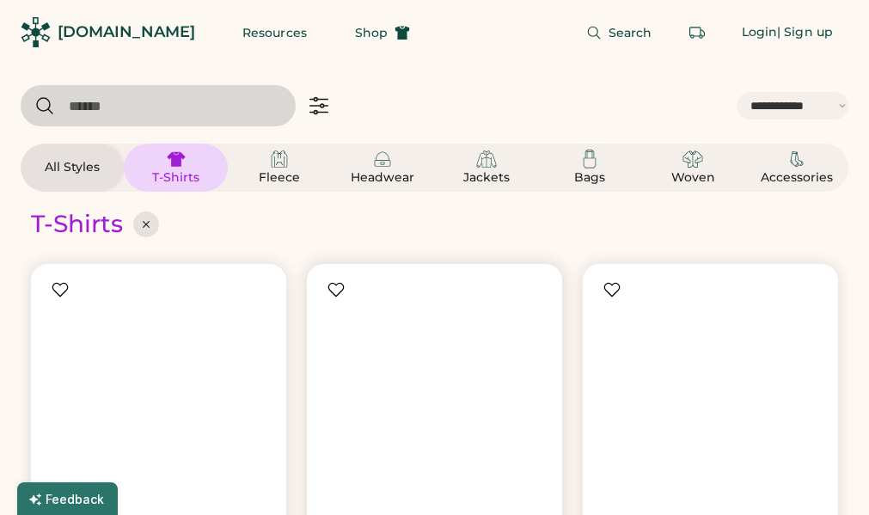
select select "*****"
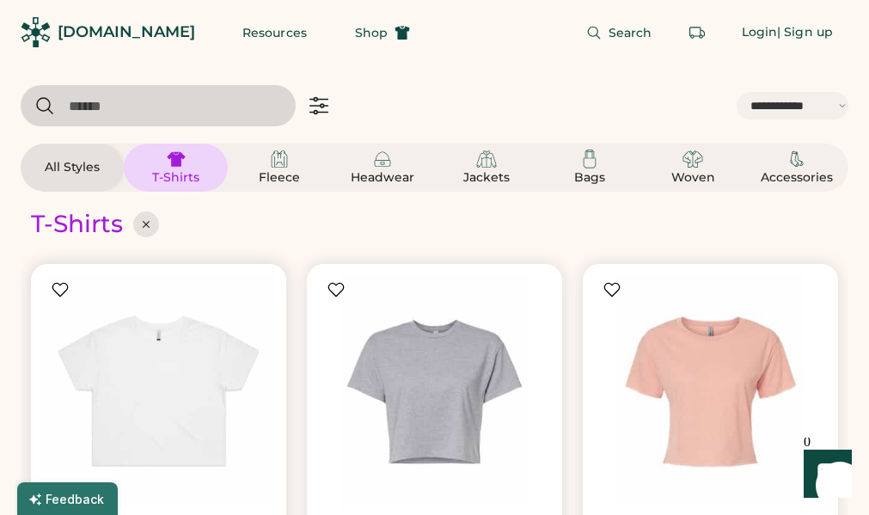
scroll to position [258, 0]
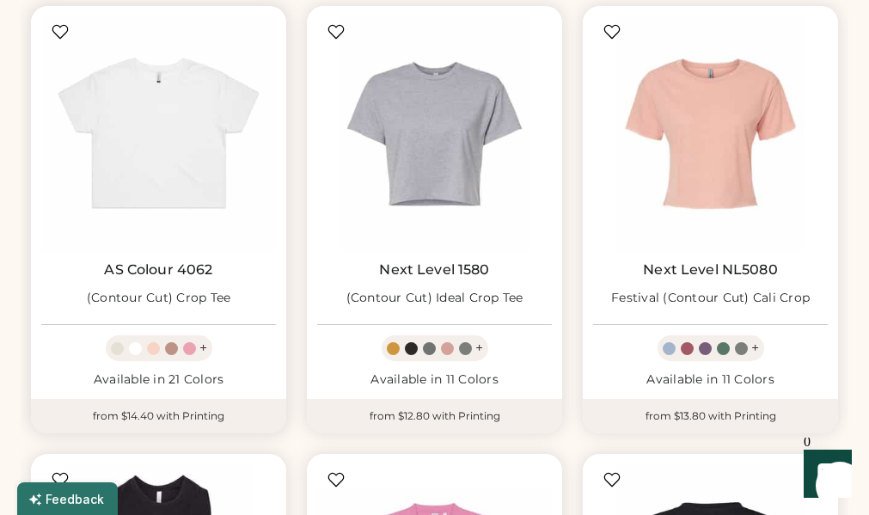
select select "*****"
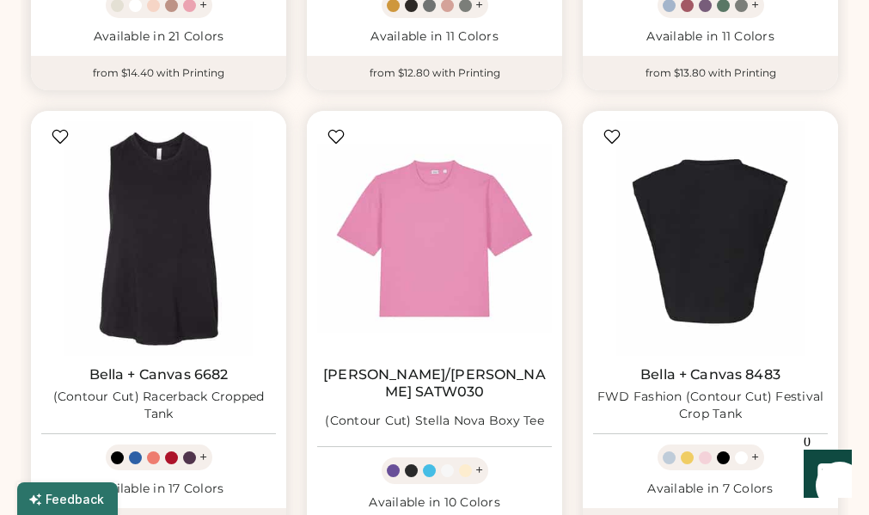
scroll to position [601, 0]
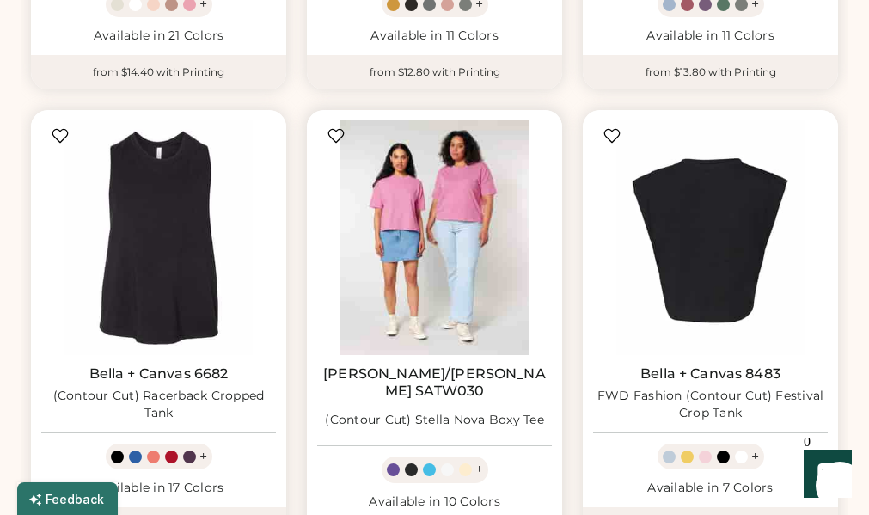
click at [399, 282] on img at bounding box center [434, 237] width 235 height 235
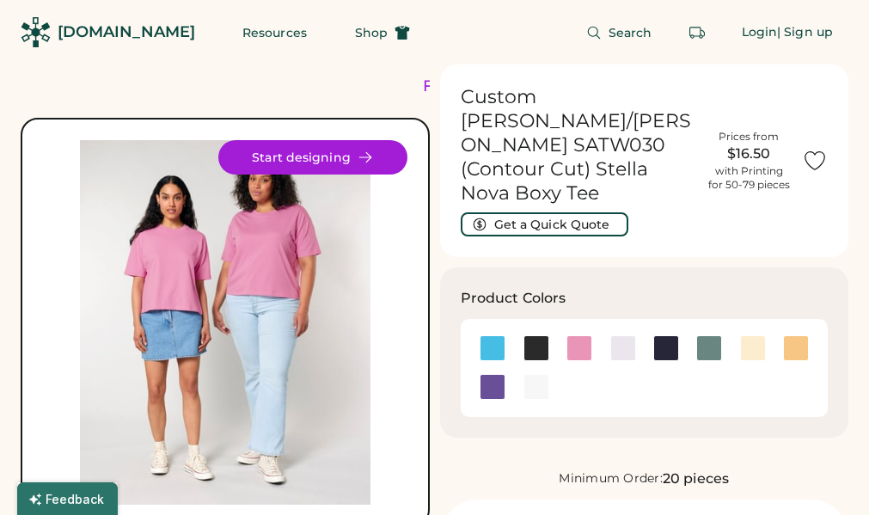
scroll to position [86, 0]
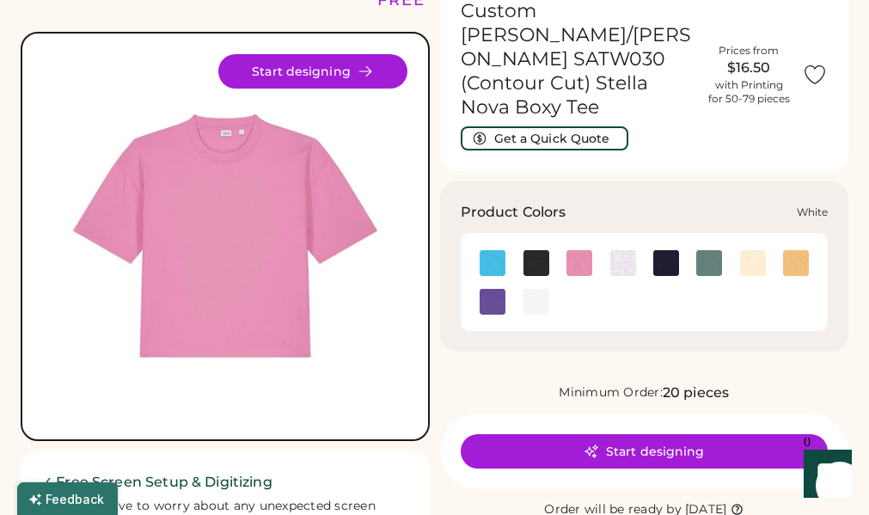
click at [532, 289] on img at bounding box center [536, 302] width 26 height 26
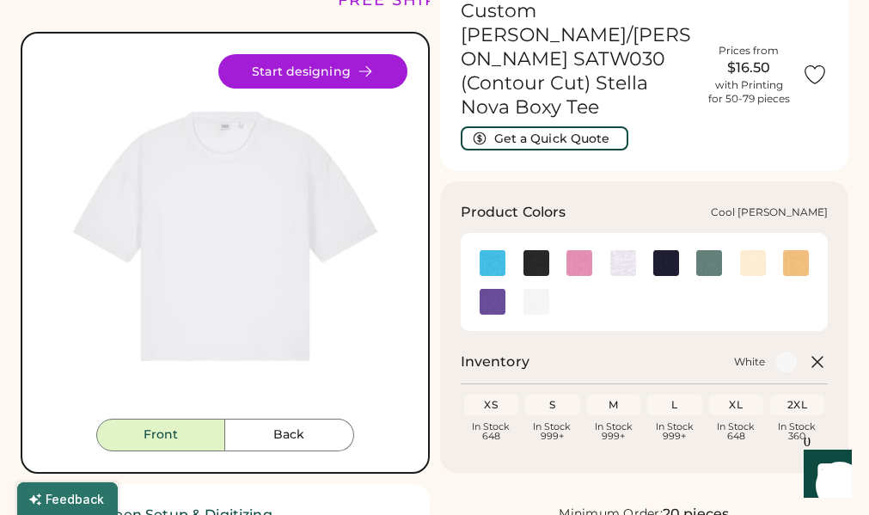
click at [620, 250] on img at bounding box center [623, 263] width 26 height 26
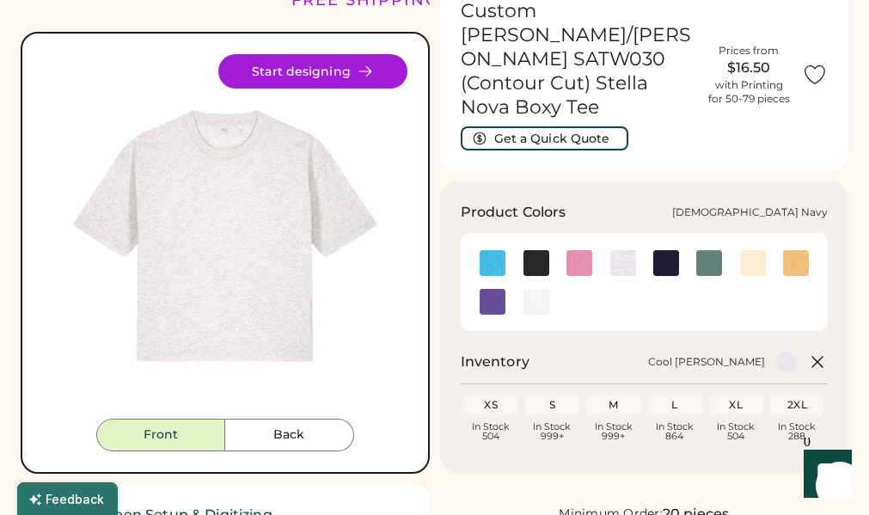
click at [657, 250] on img at bounding box center [666, 263] width 26 height 26
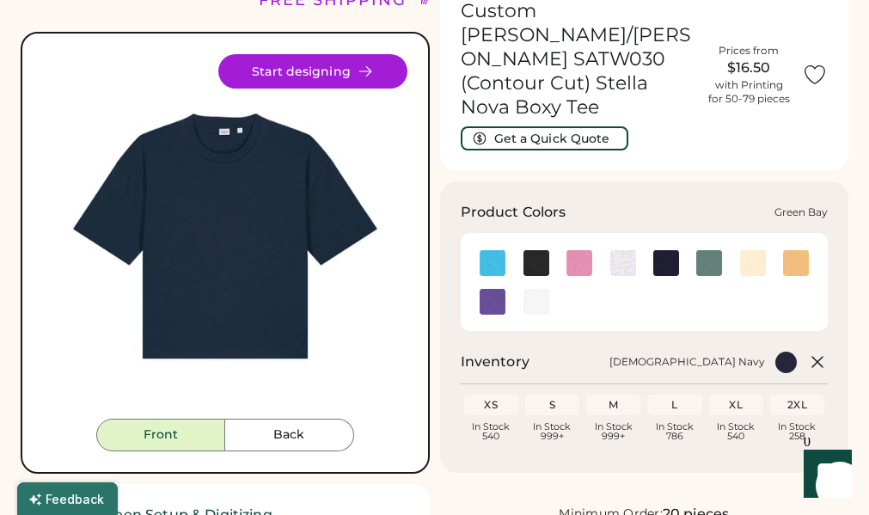
click at [713, 250] on img at bounding box center [709, 263] width 26 height 26
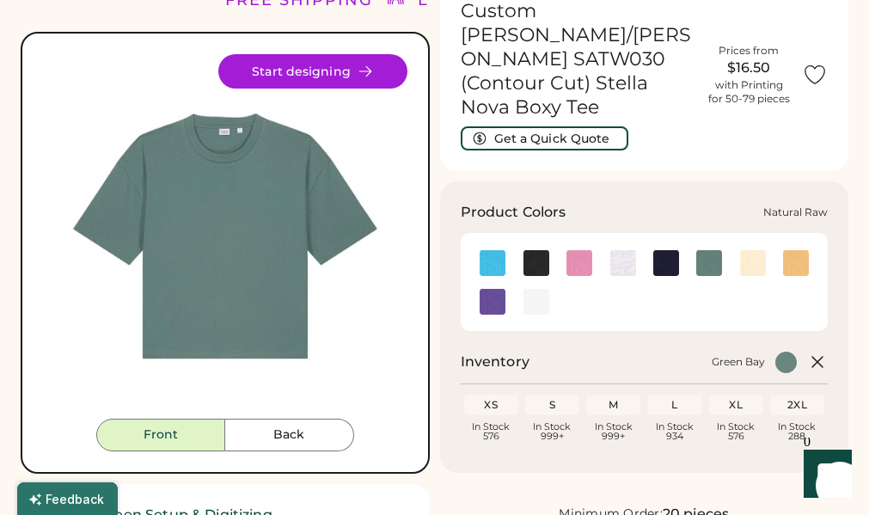
click at [751, 250] on img at bounding box center [753, 263] width 26 height 26
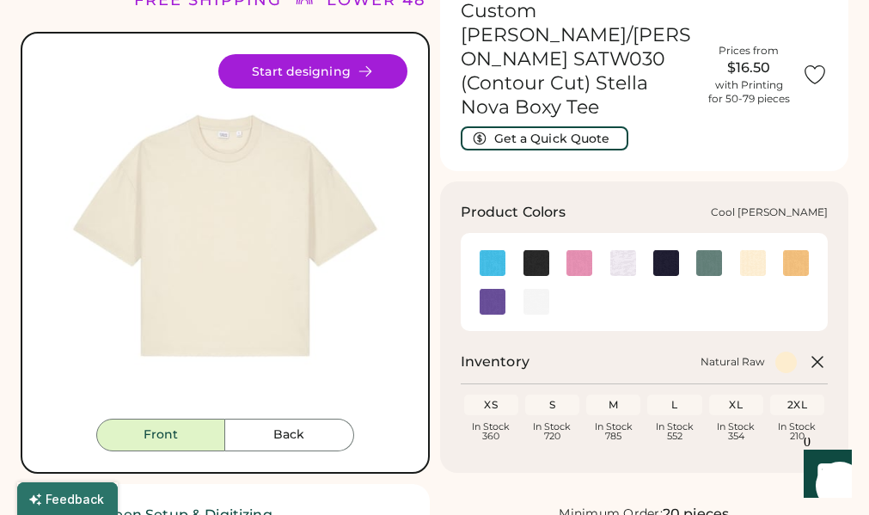
click at [616, 250] on img at bounding box center [623, 263] width 26 height 26
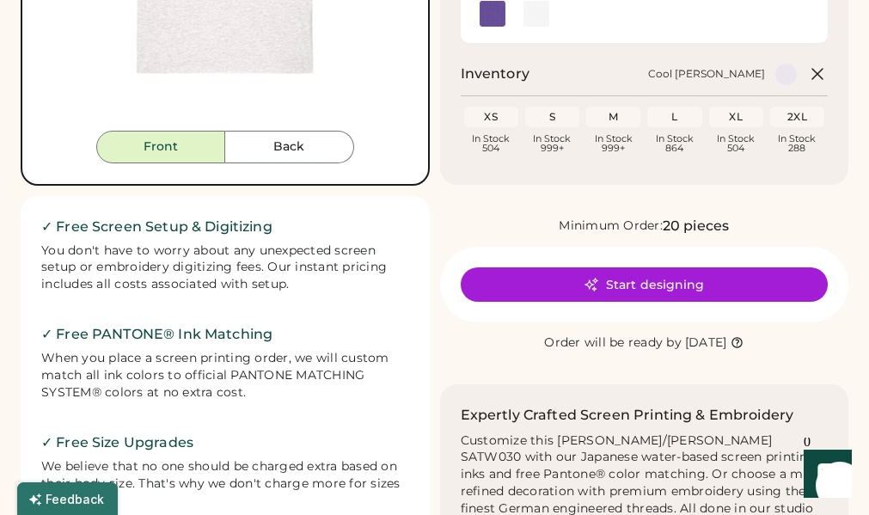
scroll to position [344, 0]
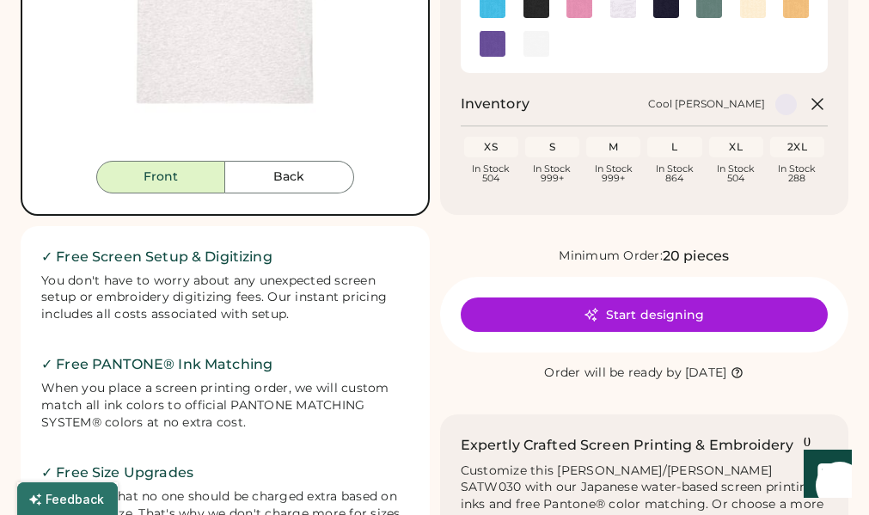
click at [743, 140] on div "XL" at bounding box center [735, 147] width 47 height 14
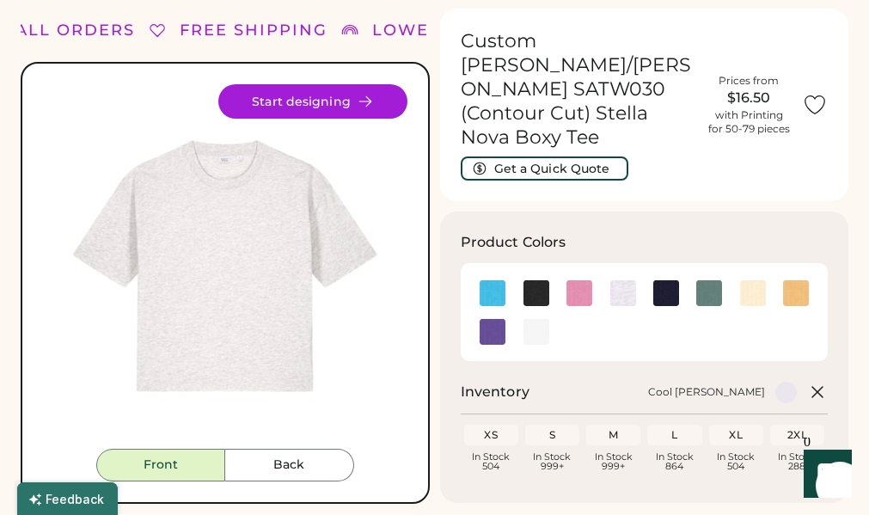
scroll to position [86, 0]
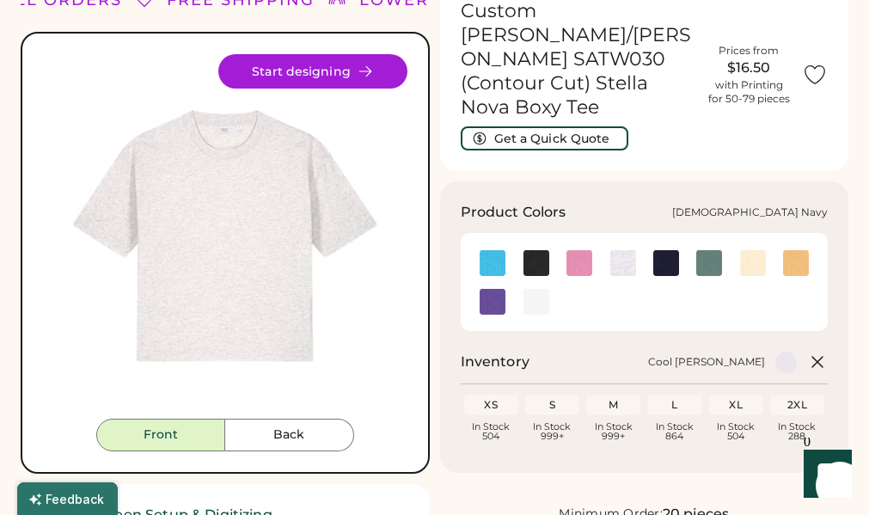
drag, startPoint x: 664, startPoint y: 226, endPoint x: 720, endPoint y: 210, distance: 58.2
click at [664, 250] on img at bounding box center [666, 263] width 26 height 26
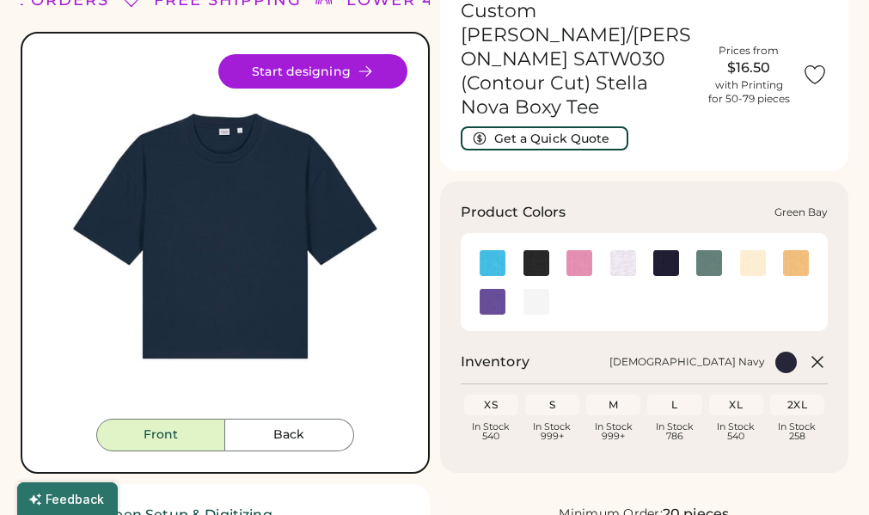
click at [720, 250] on img at bounding box center [709, 263] width 26 height 26
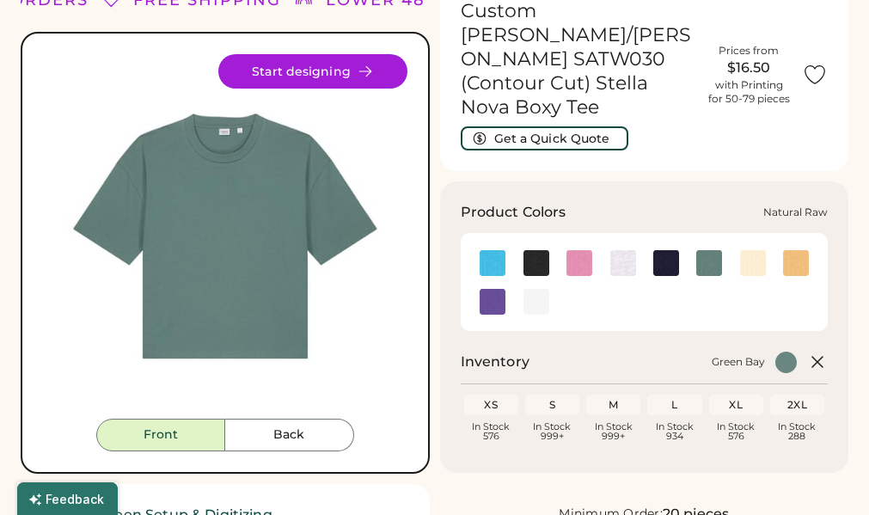
click at [760, 250] on img at bounding box center [753, 263] width 26 height 26
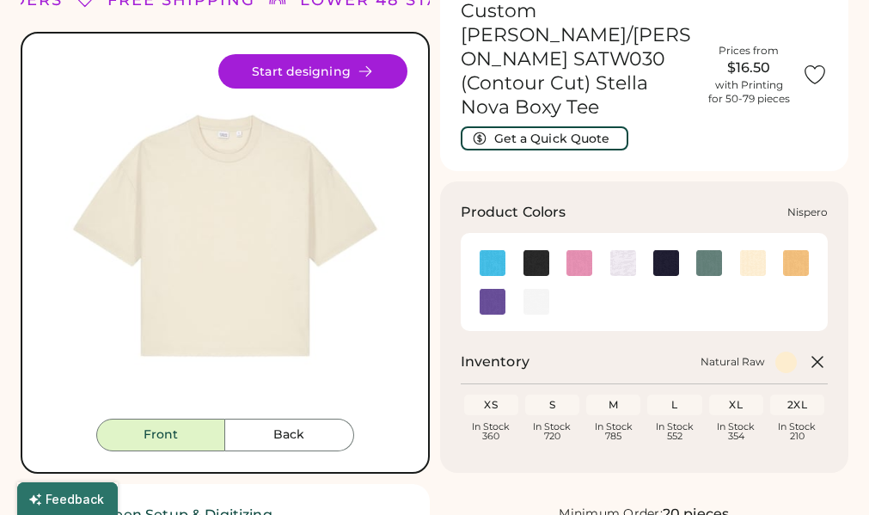
click at [802, 250] on img at bounding box center [796, 263] width 26 height 26
click at [758, 250] on img at bounding box center [753, 263] width 26 height 26
click at [624, 250] on img at bounding box center [623, 263] width 26 height 26
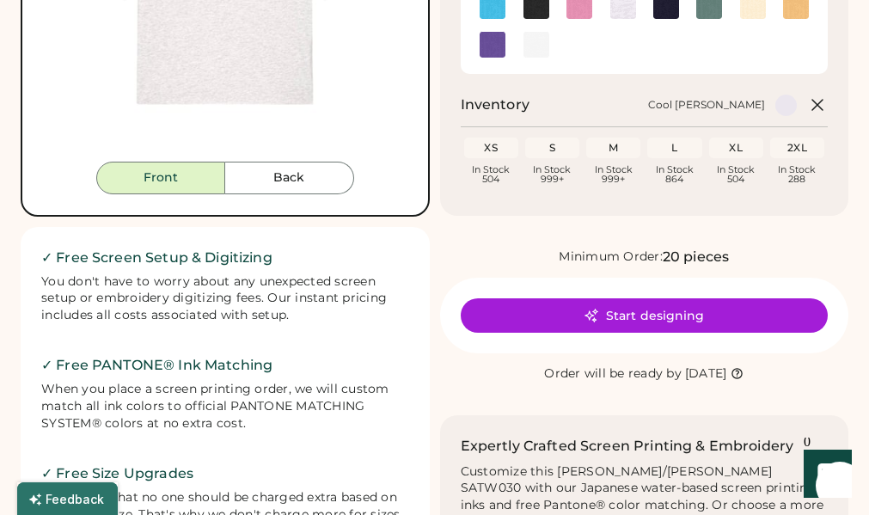
scroll to position [344, 0]
